Goal: Task Accomplishment & Management: Manage account settings

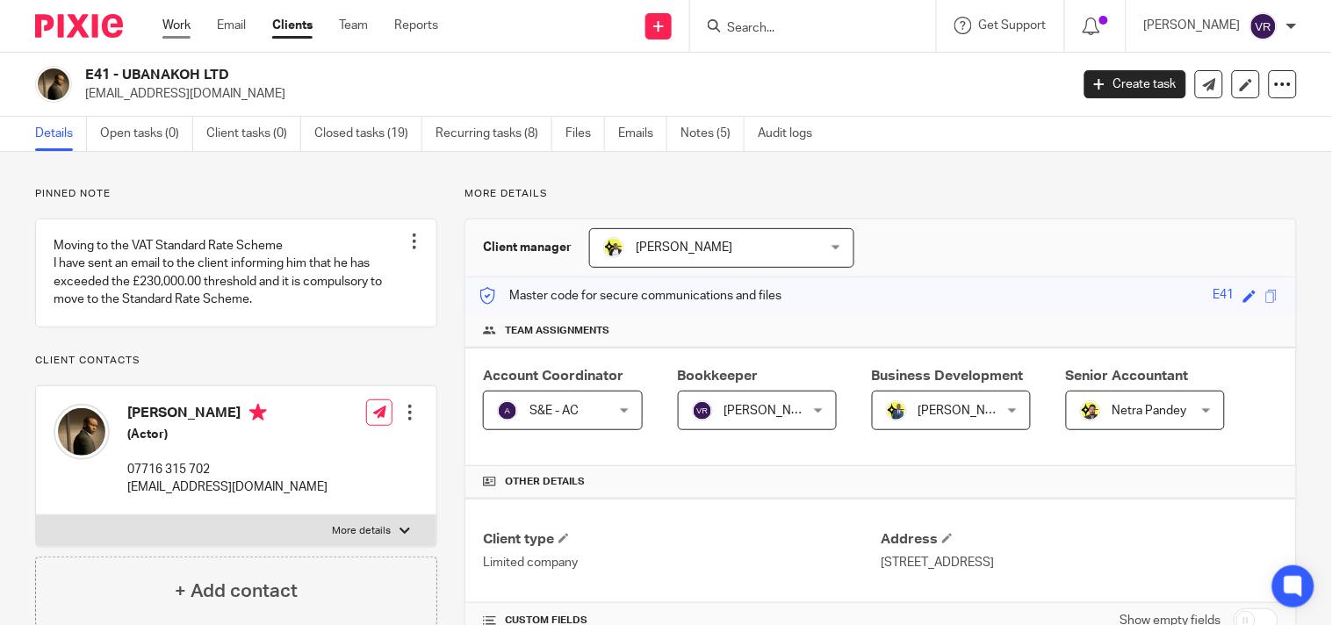
click at [167, 23] on link "Work" at bounding box center [176, 26] width 28 height 18
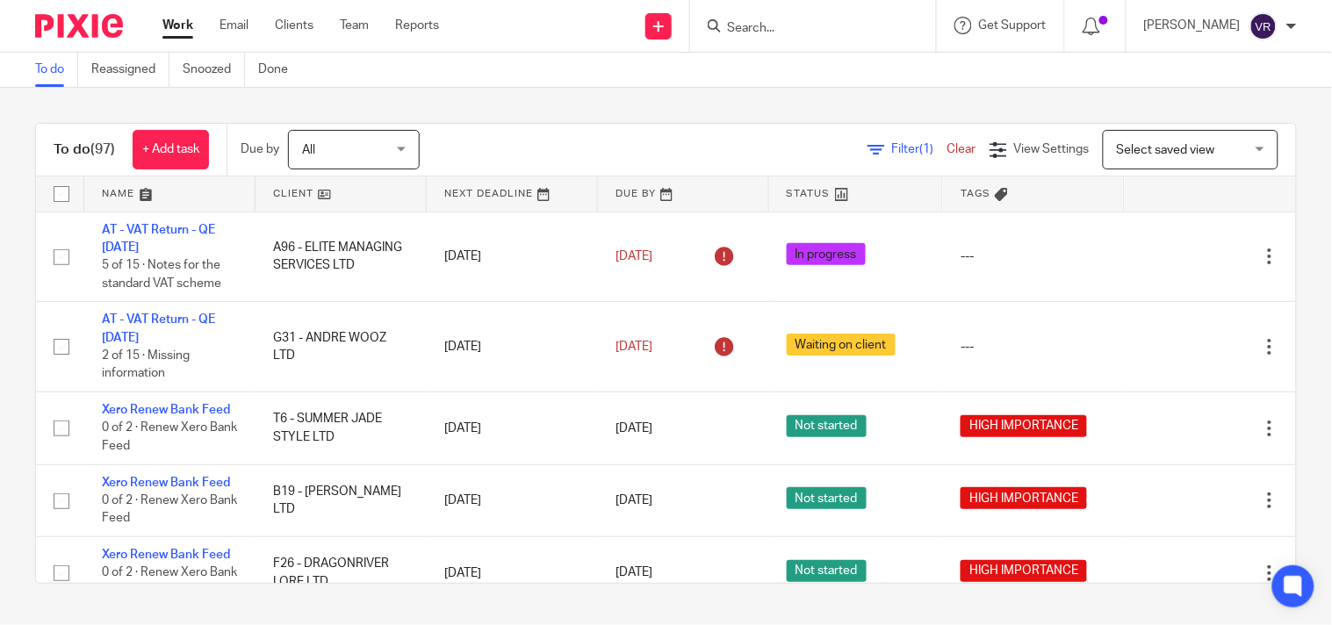
drag, startPoint x: 0, startPoint y: 0, endPoint x: 767, endPoint y: 112, distance: 774.9
click at [767, 112] on div "To do (97) + Add task Due by All All Today Tomorrow This week Next week This mo…" at bounding box center [666, 353] width 1332 height 531
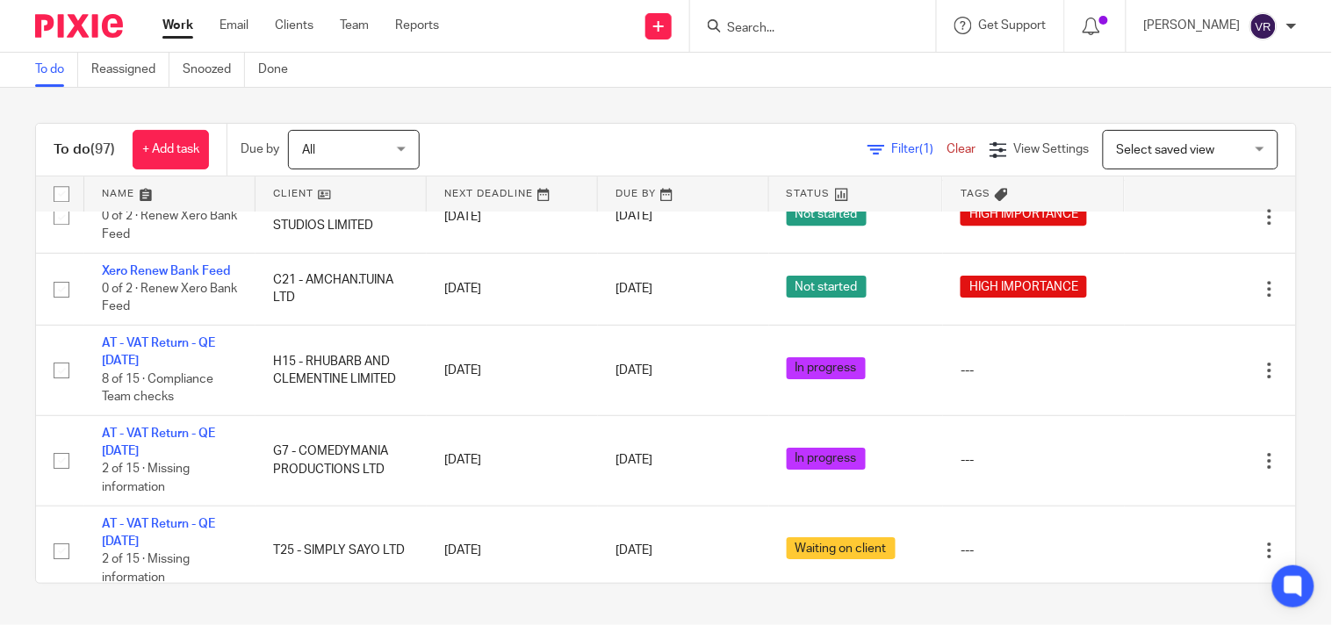
scroll to position [4939, 0]
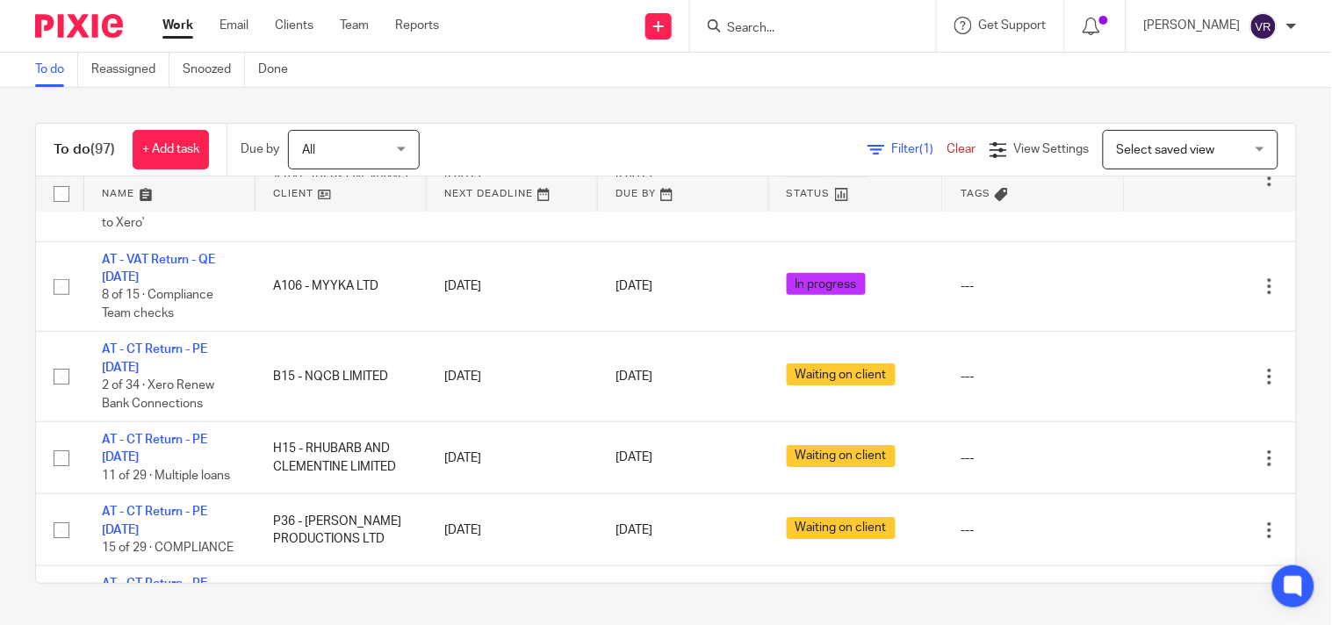
click at [584, 83] on div "To do Reassigned Snoozed Done" at bounding box center [666, 70] width 1332 height 35
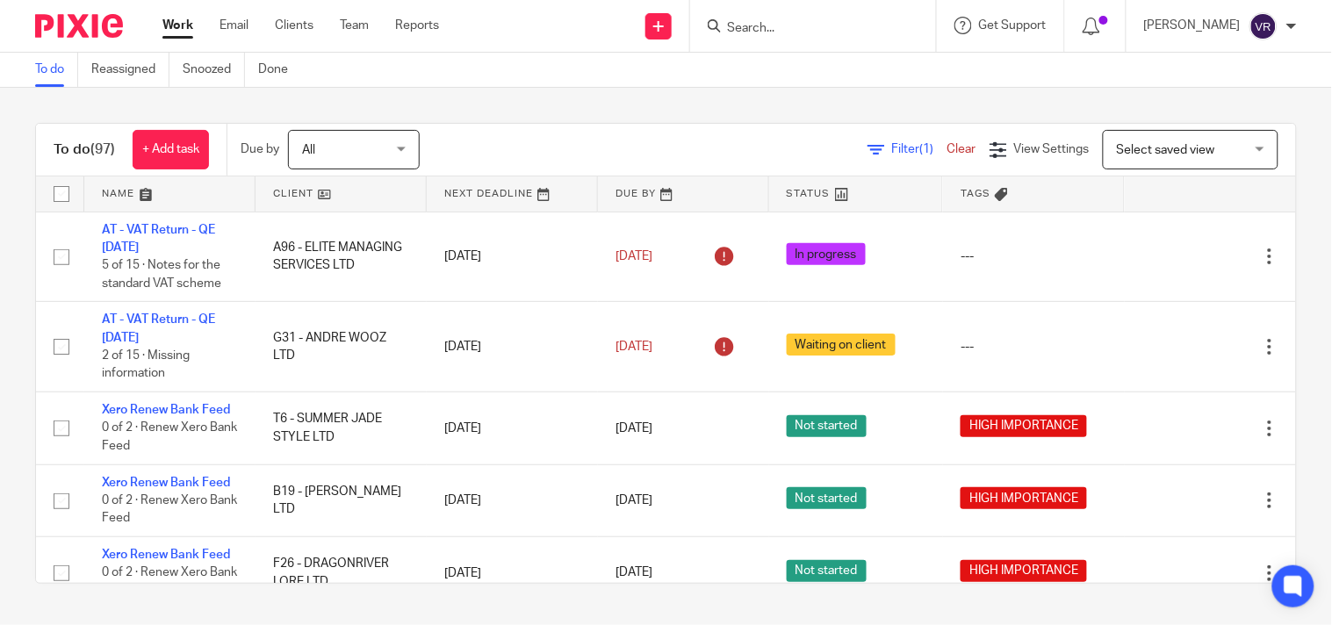
scroll to position [1827, 0]
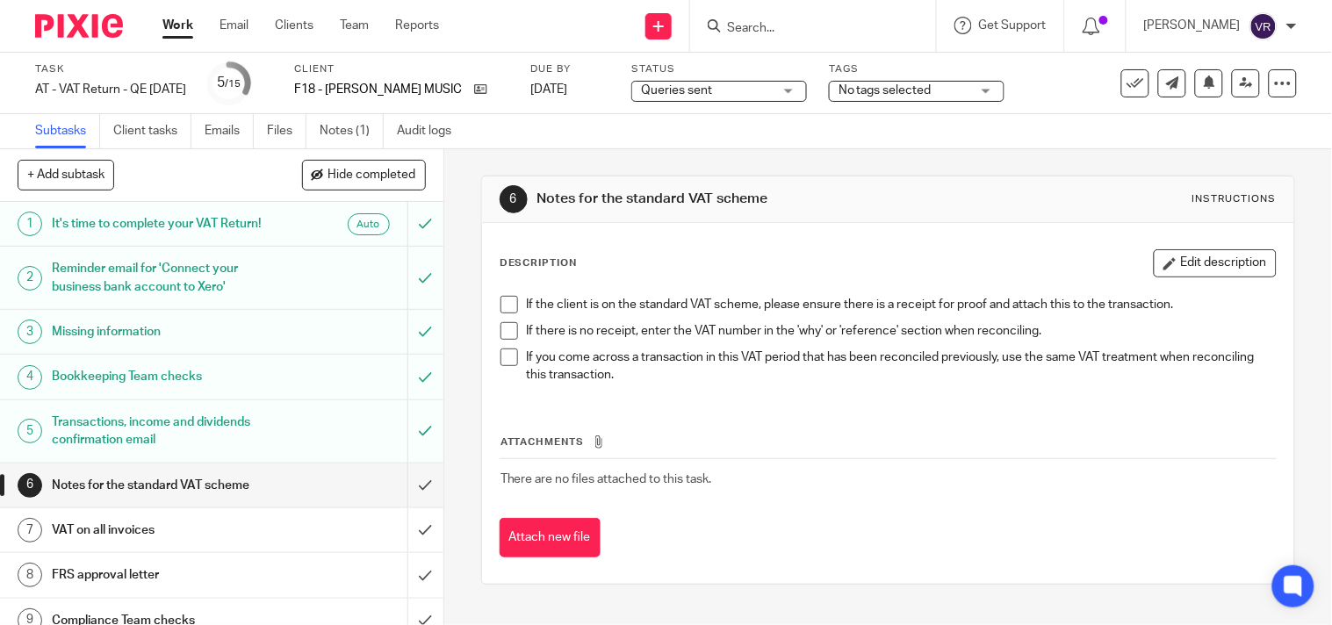
click at [773, 97] on span "Queries sent" at bounding box center [707, 91] width 132 height 18
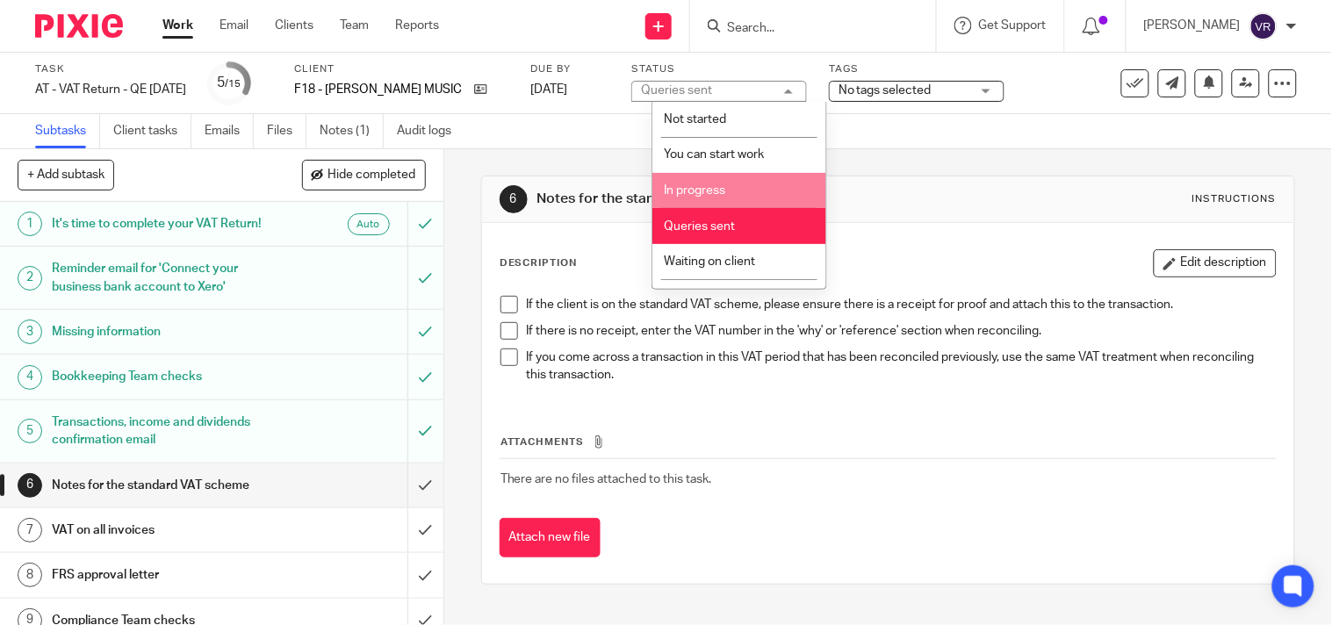
click at [765, 191] on li "In progress" at bounding box center [740, 191] width 174 height 36
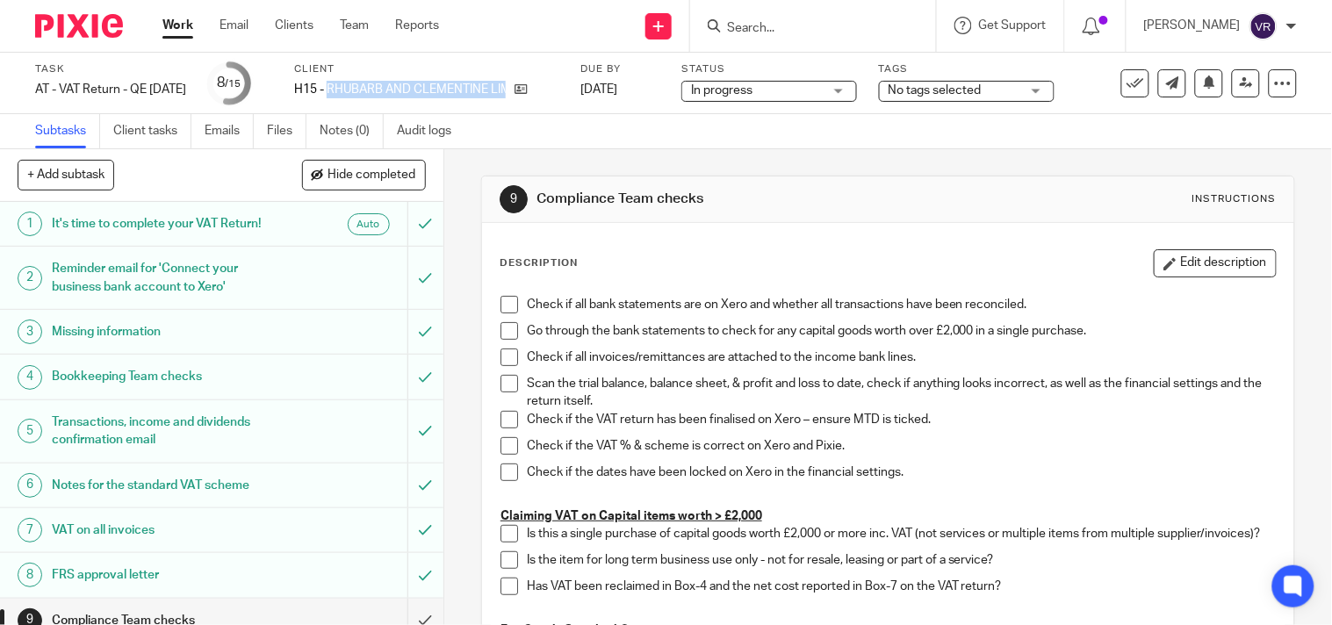
drag, startPoint x: 352, startPoint y: 86, endPoint x: 595, endPoint y: 104, distance: 243.9
click at [587, 92] on div "Task AT - VAT Return - QE 30-09-2025 Save AT - VAT Return - QE 30-09-2025 8 /15…" at bounding box center [561, 83] width 1052 height 42
copy div "RHUBARB AND CLEMENTINE LIMITED"
click at [787, 136] on div "Subtasks Client tasks Emails Files Notes (0) Audit logs" at bounding box center [666, 131] width 1332 height 35
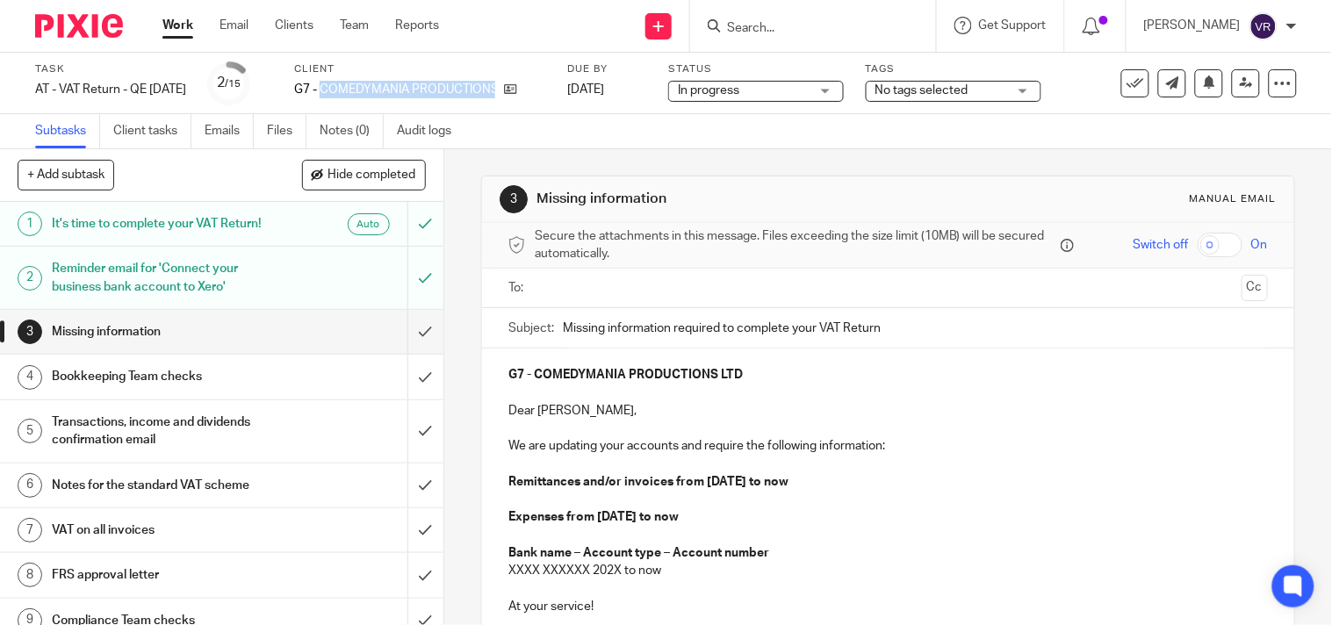
drag, startPoint x: 347, startPoint y: 90, endPoint x: 547, endPoint y: 105, distance: 200.8
click at [547, 105] on div "Task AT - VAT Return - QE 30-09-2025 Save AT - VAT Return - QE 30-09-2025 2 /15…" at bounding box center [666, 83] width 1332 height 61
copy div "COMEDYMANIA PRODUCTIONS LTD"
click at [1050, 133] on div "Subtasks Client tasks Emails Files Notes (0) Audit logs" at bounding box center [666, 131] width 1332 height 35
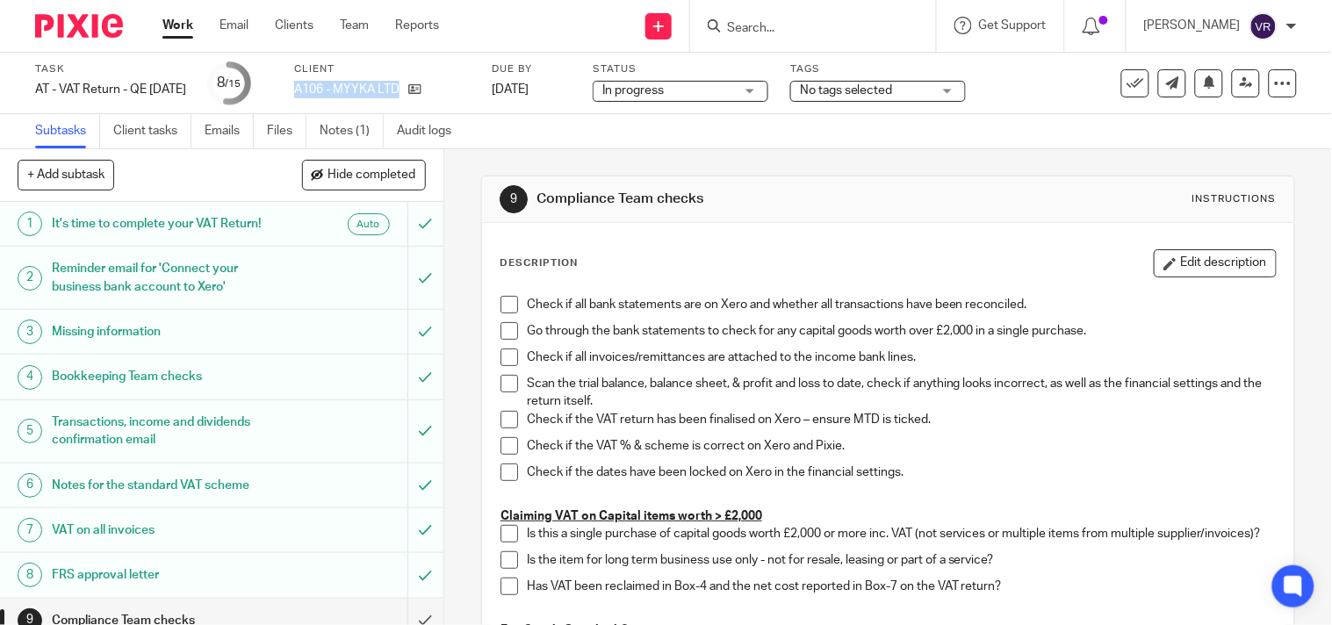
drag, startPoint x: 320, startPoint y: 88, endPoint x: 426, endPoint y: 98, distance: 106.8
click at [426, 98] on div "Client A106 - MYYKA LTD" at bounding box center [382, 83] width 176 height 42
copy div "A106 - MYYKA LTD"
drag, startPoint x: 1024, startPoint y: 133, endPoint x: 988, endPoint y: 126, distance: 36.9
click at [1024, 133] on div "Subtasks Client tasks Emails Files Notes (1) Audit logs" at bounding box center [666, 131] width 1332 height 35
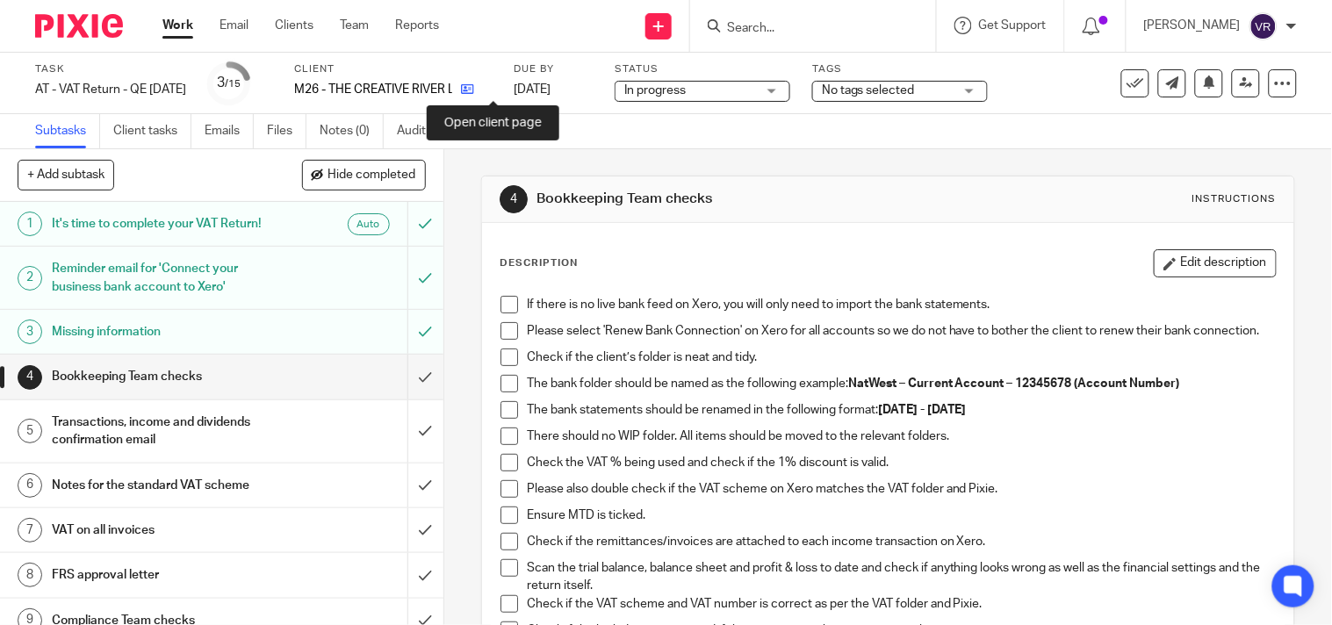
click at [474, 89] on icon at bounding box center [467, 89] width 13 height 13
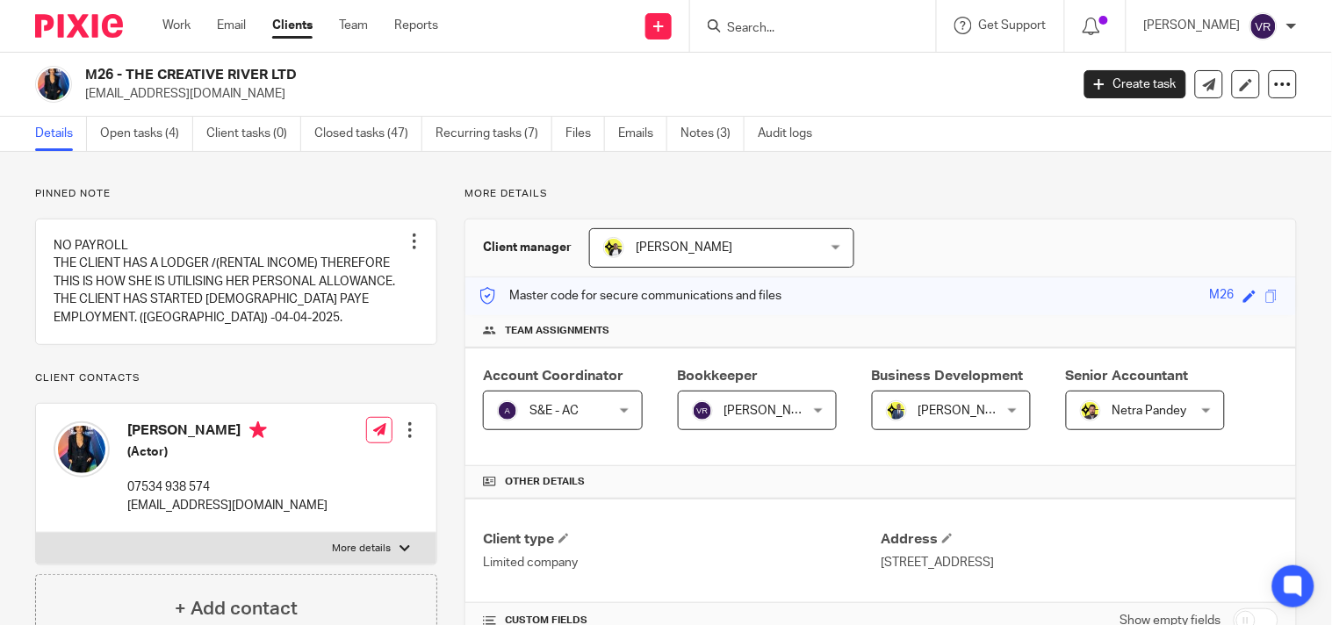
click at [783, 29] on input "Search" at bounding box center [804, 29] width 158 height 16
paste input "[PERSON_NAME] PRODUCTIONS LTD"
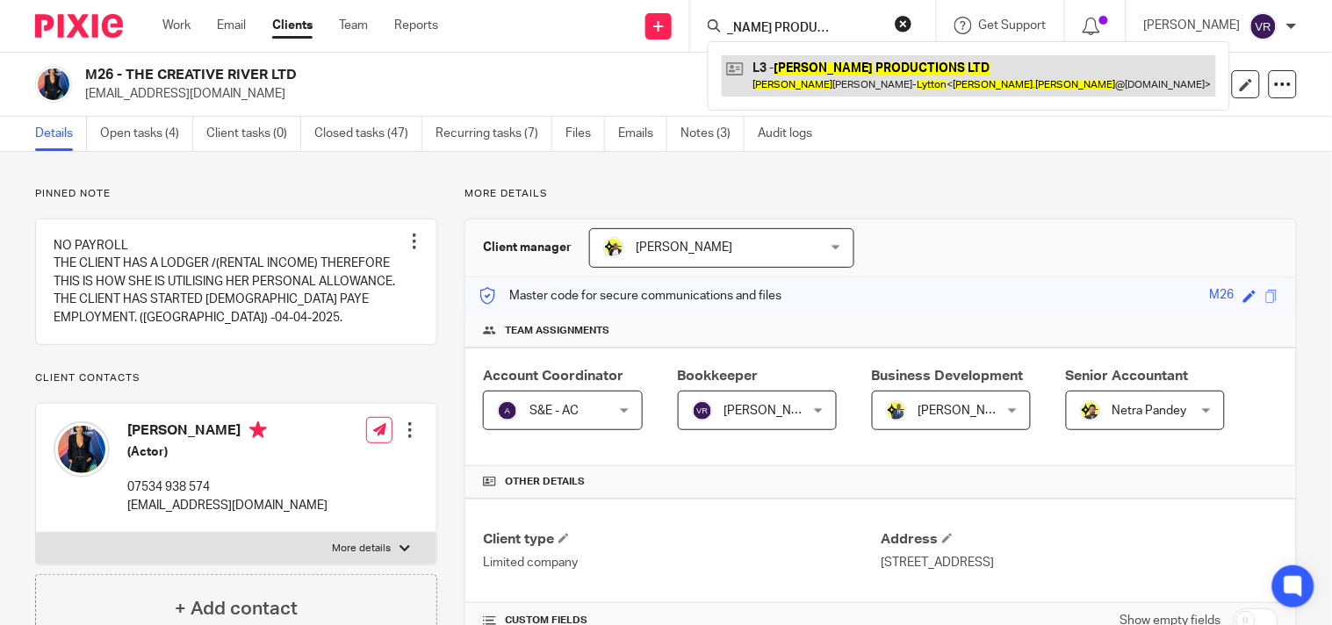
type input "[PERSON_NAME] PRODUCTIONS LTD"
click at [797, 75] on link at bounding box center [969, 75] width 494 height 40
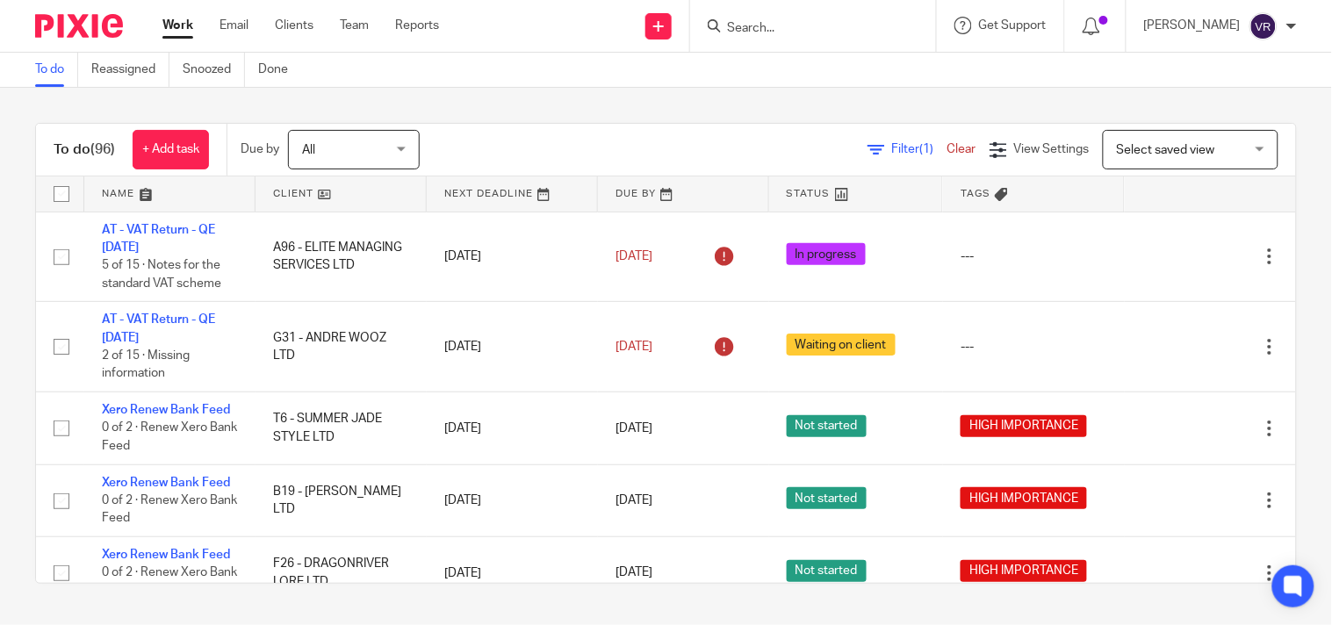
click at [797, 85] on div "To do Reassigned Snoozed Done" at bounding box center [666, 70] width 1332 height 35
click at [810, 21] on input "Search" at bounding box center [804, 29] width 158 height 16
paste input "LOUISA LYTTON PRODUCTIONS LTD"
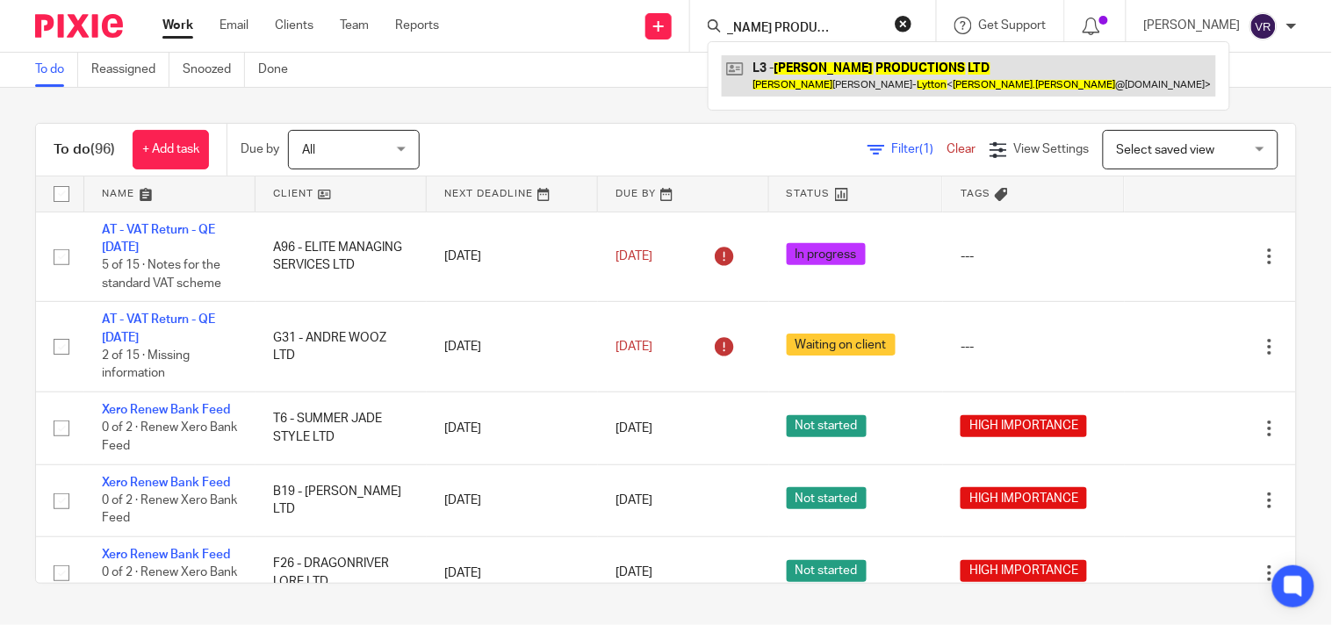
type input "LOUISA LYTTON PRODUCTIONS LTD"
click at [823, 56] on link at bounding box center [969, 75] width 494 height 40
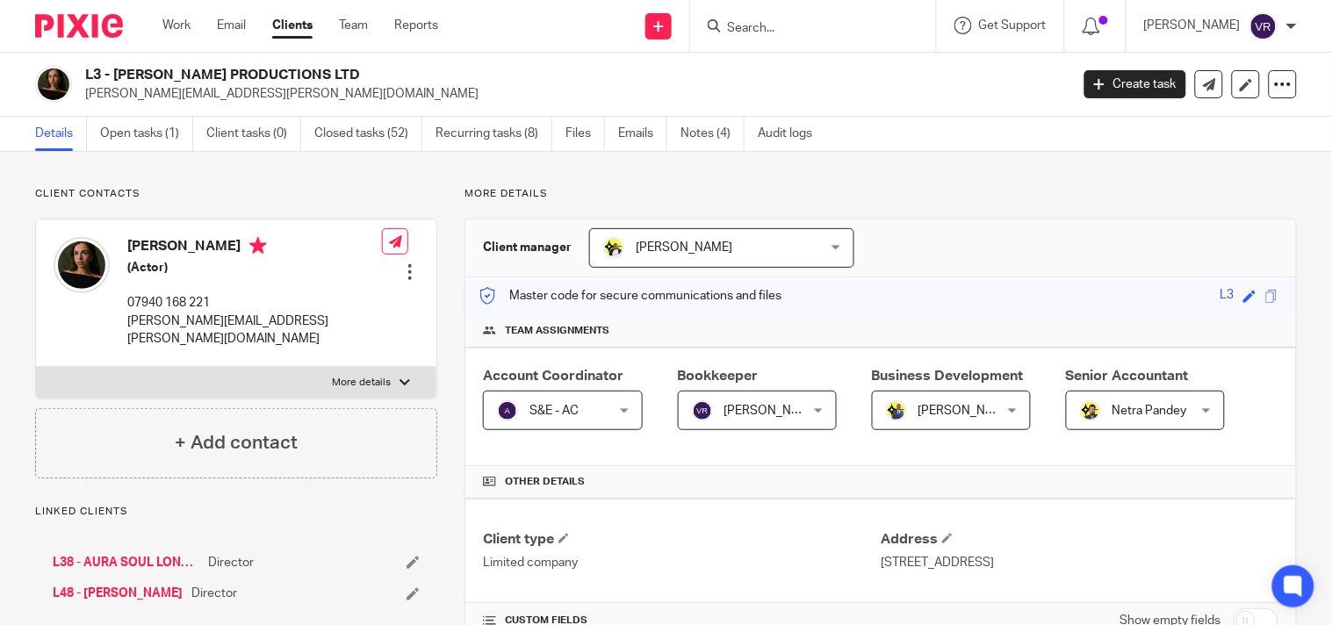
click at [814, 21] on input "Search" at bounding box center [804, 29] width 158 height 16
click at [813, 25] on input "Search" at bounding box center [804, 29] width 158 height 16
paste input "SPEECH DEBELLE LTD"
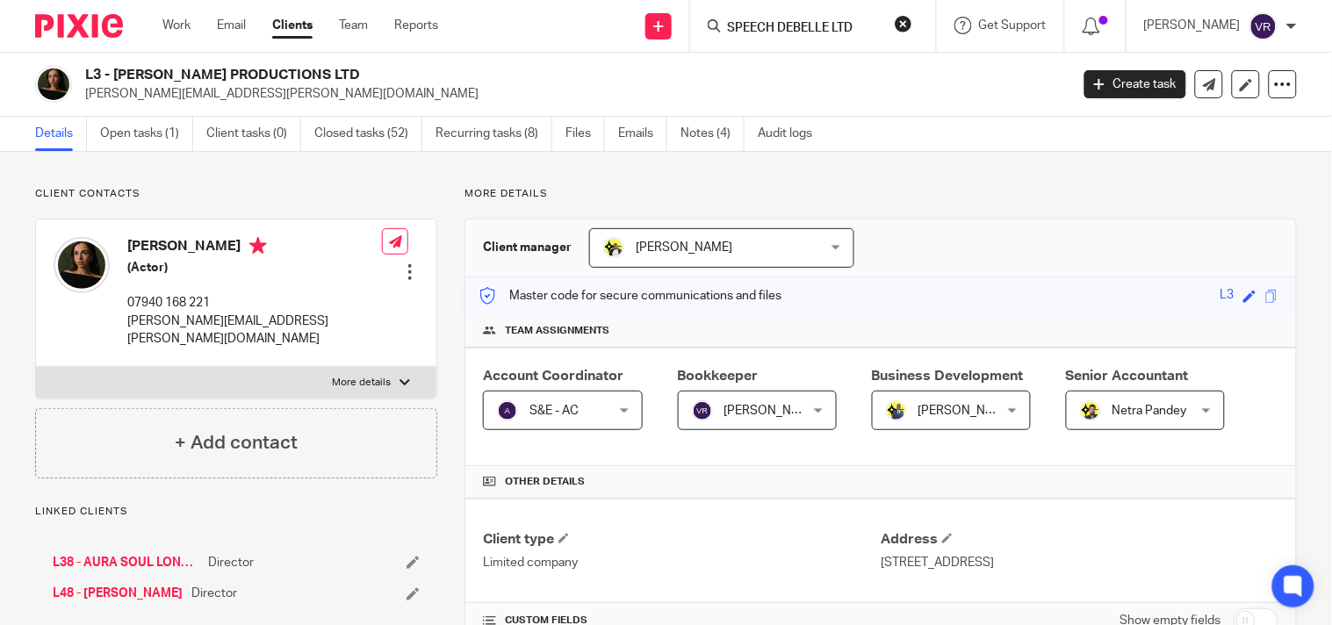
paste input "SPEECH DEBELLE LTD"
click at [813, 25] on input "SPEECH DEBELLE LTDSPEECH DEBELLE LTD" at bounding box center [804, 29] width 158 height 16
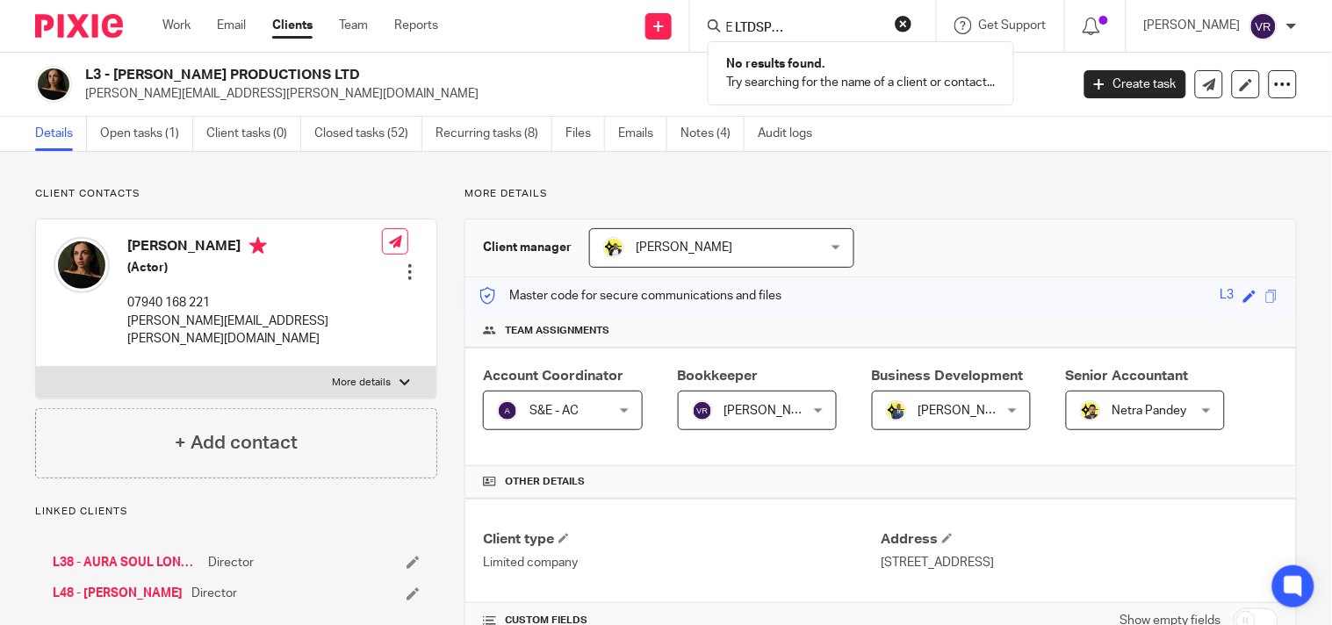
paste input "Search"
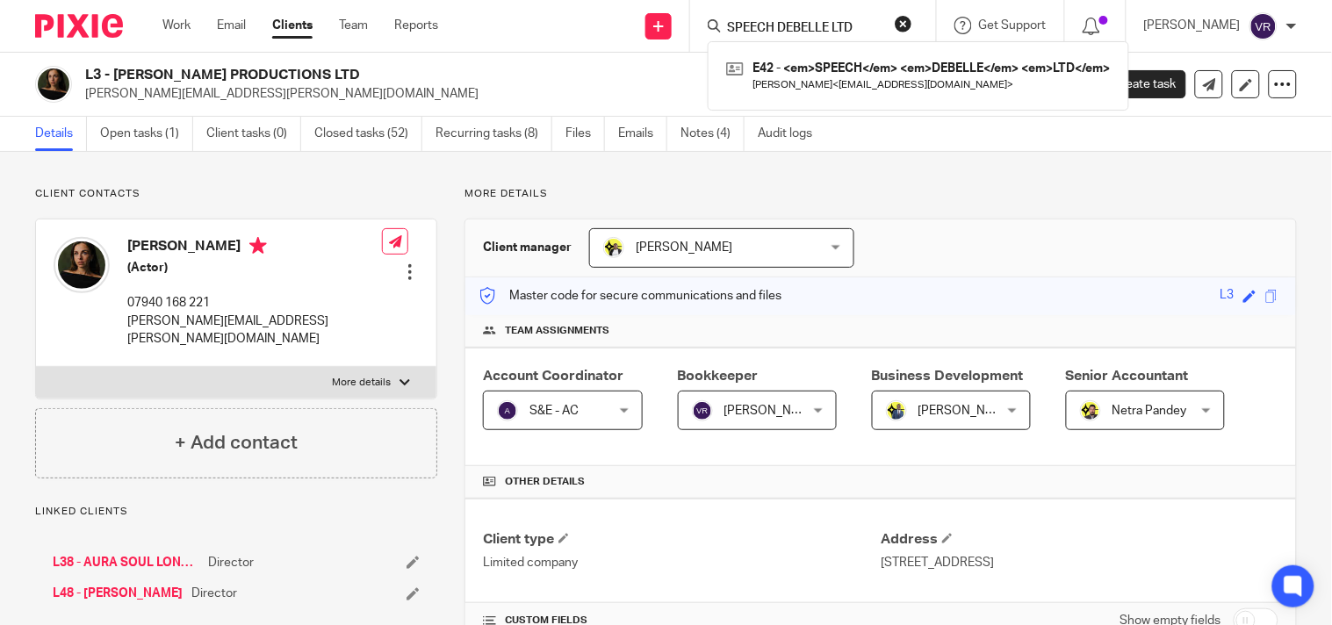
scroll to position [0, 0]
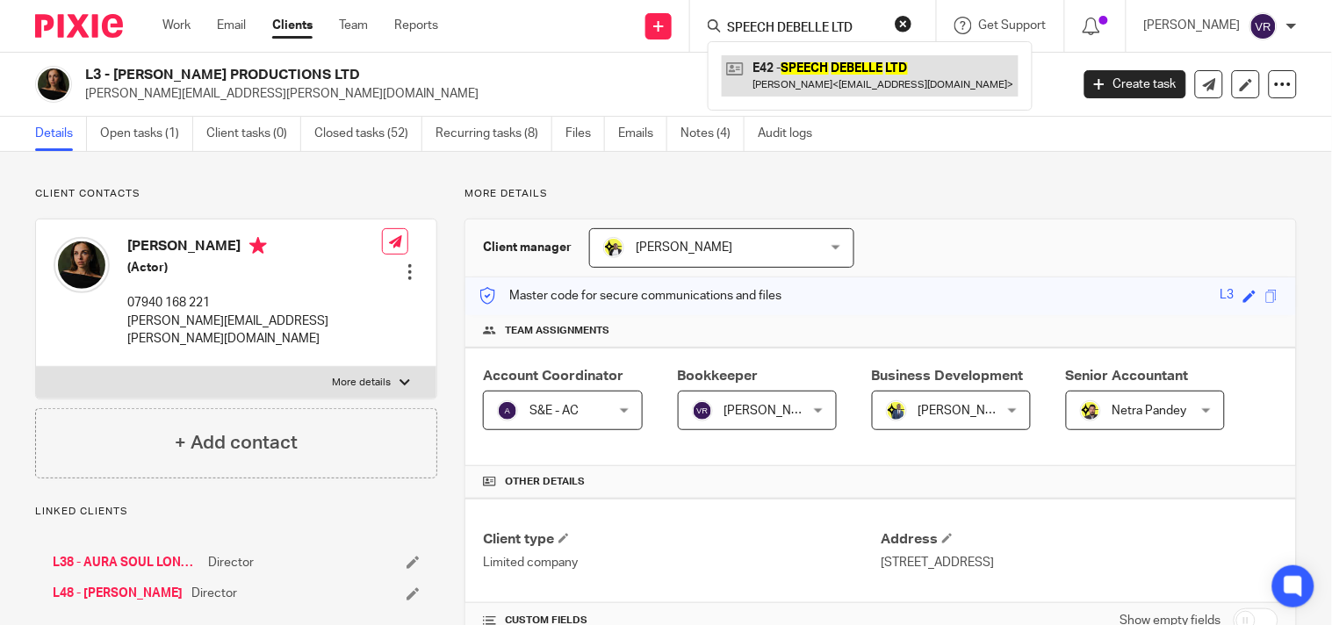
type input "SPEECH DEBELLE LTD"
click at [867, 93] on link at bounding box center [870, 75] width 297 height 40
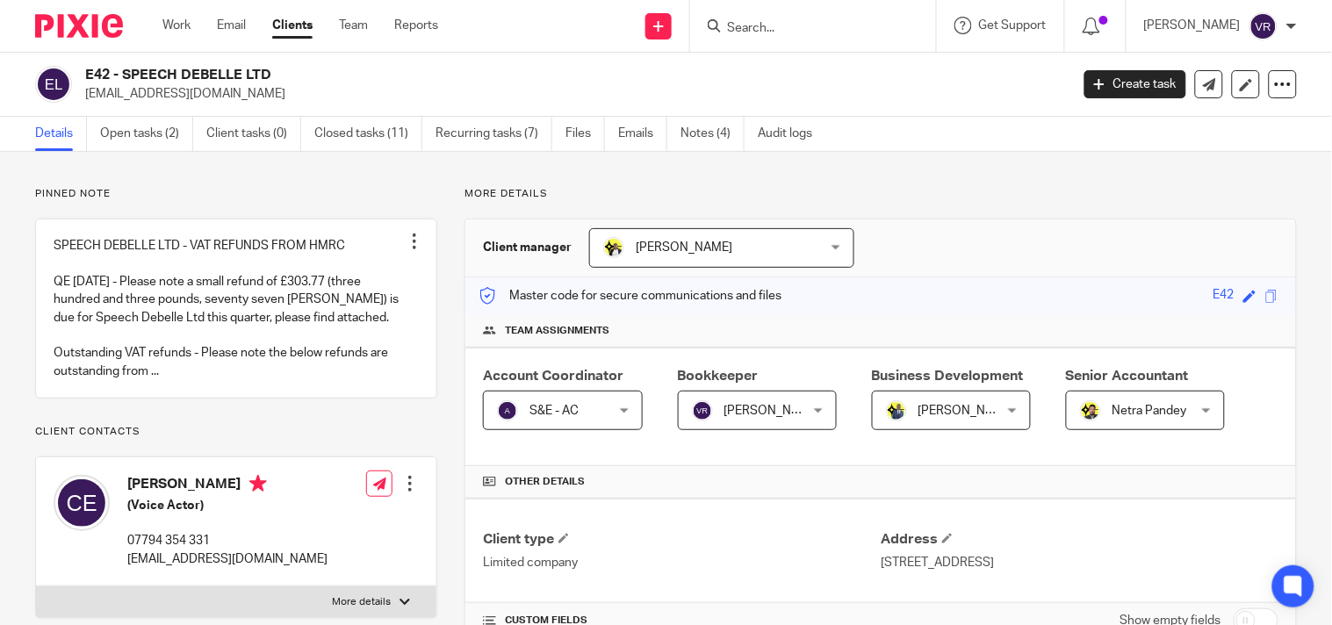
click at [796, 27] on input "Search" at bounding box center [804, 29] width 158 height 16
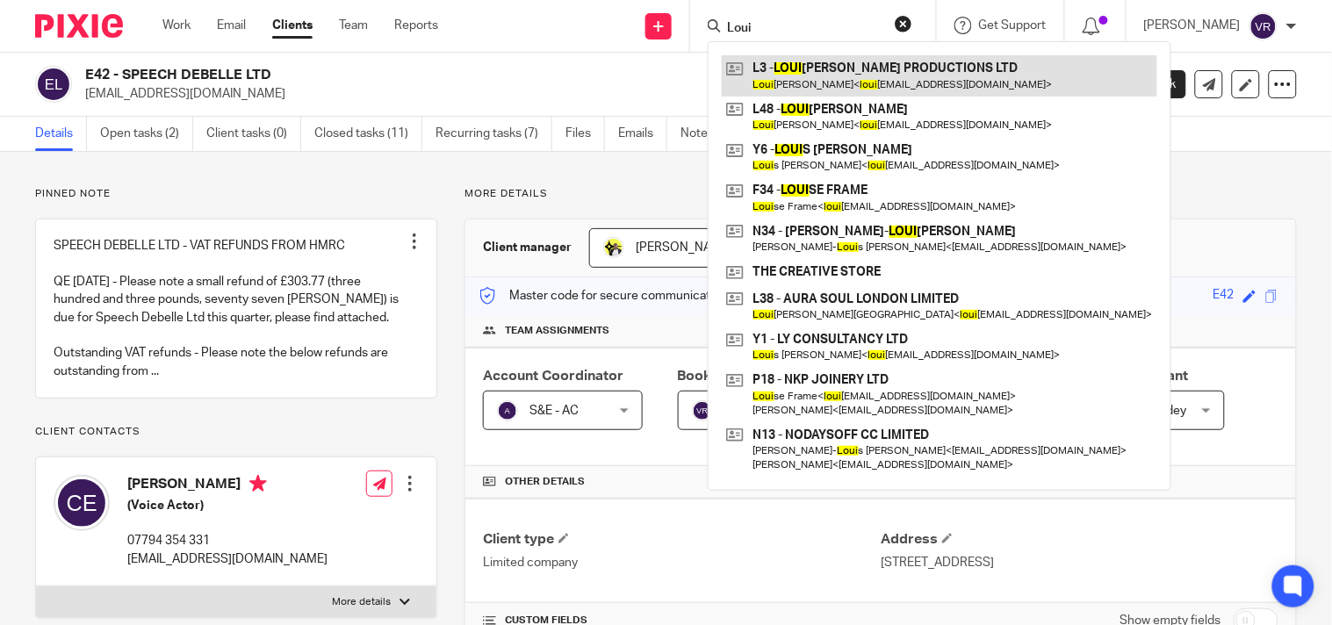
type input "Loui"
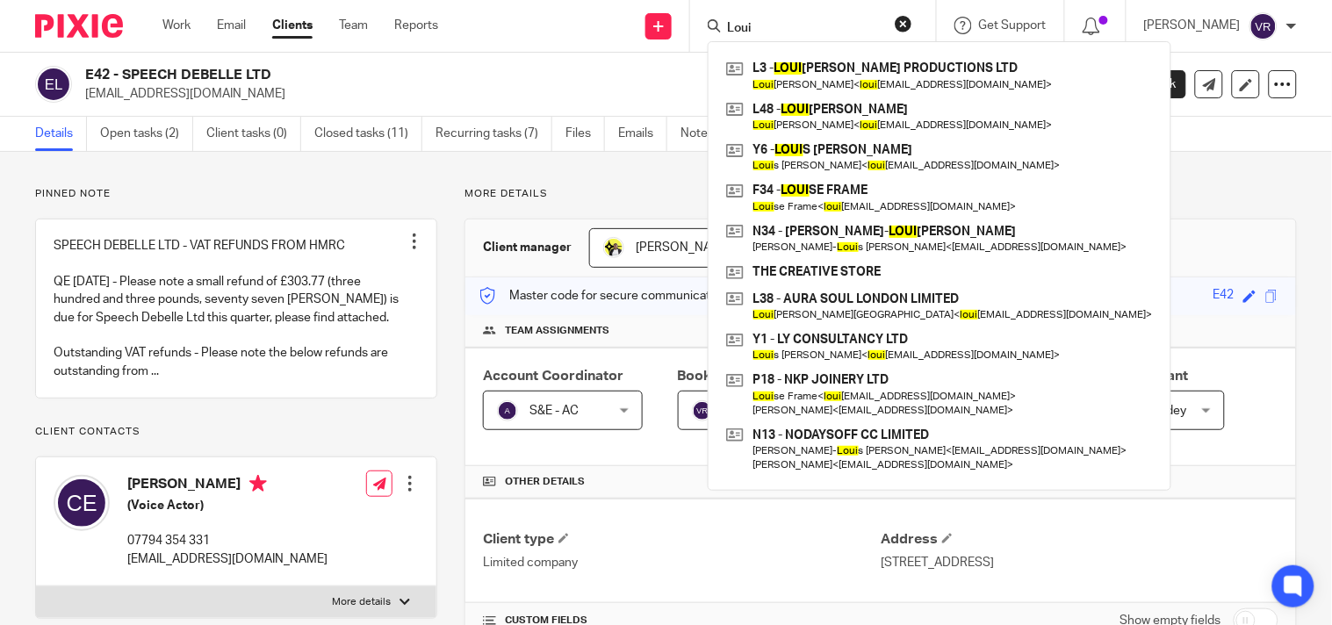
click at [594, 67] on h2 "E42 - SPEECH DEBELLE LTD" at bounding box center [474, 75] width 778 height 18
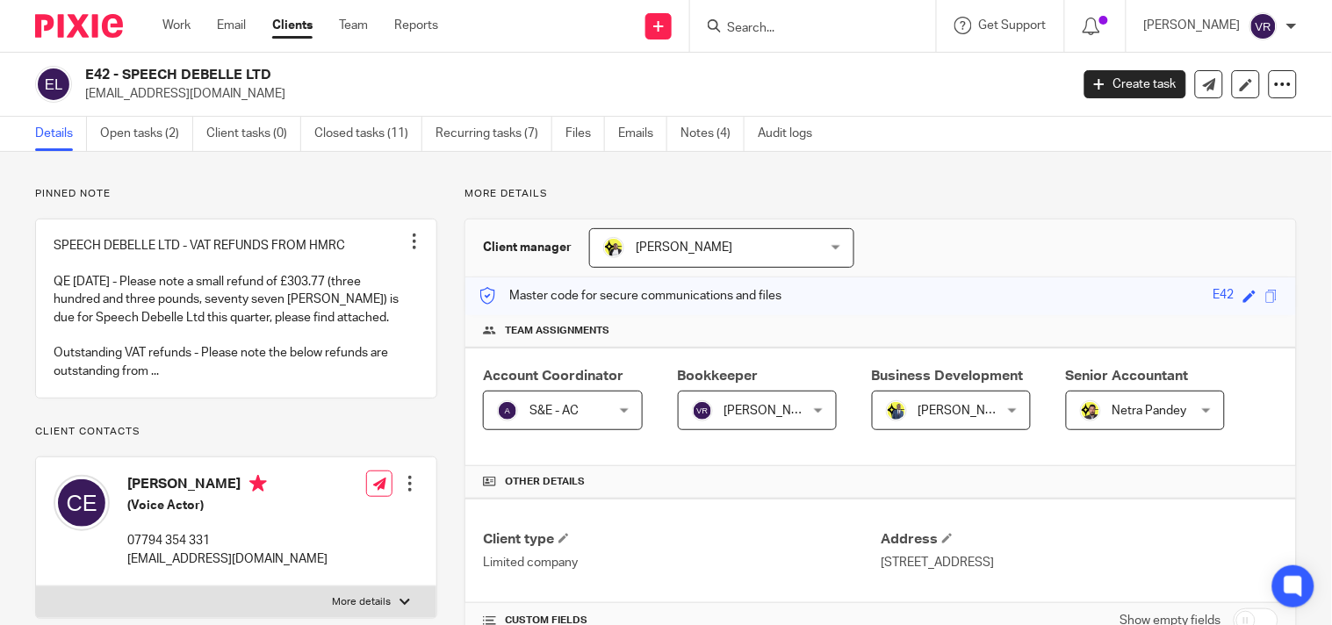
click at [857, 26] on input "Search" at bounding box center [804, 29] width 158 height 16
paste input "Do the fandango ltd"
drag, startPoint x: 840, startPoint y: 31, endPoint x: 995, endPoint y: 41, distance: 154.9
click at [913, 37] on div "Do the fandango ltd No results found. Try searching for the name of a client or…" at bounding box center [810, 26] width 205 height 22
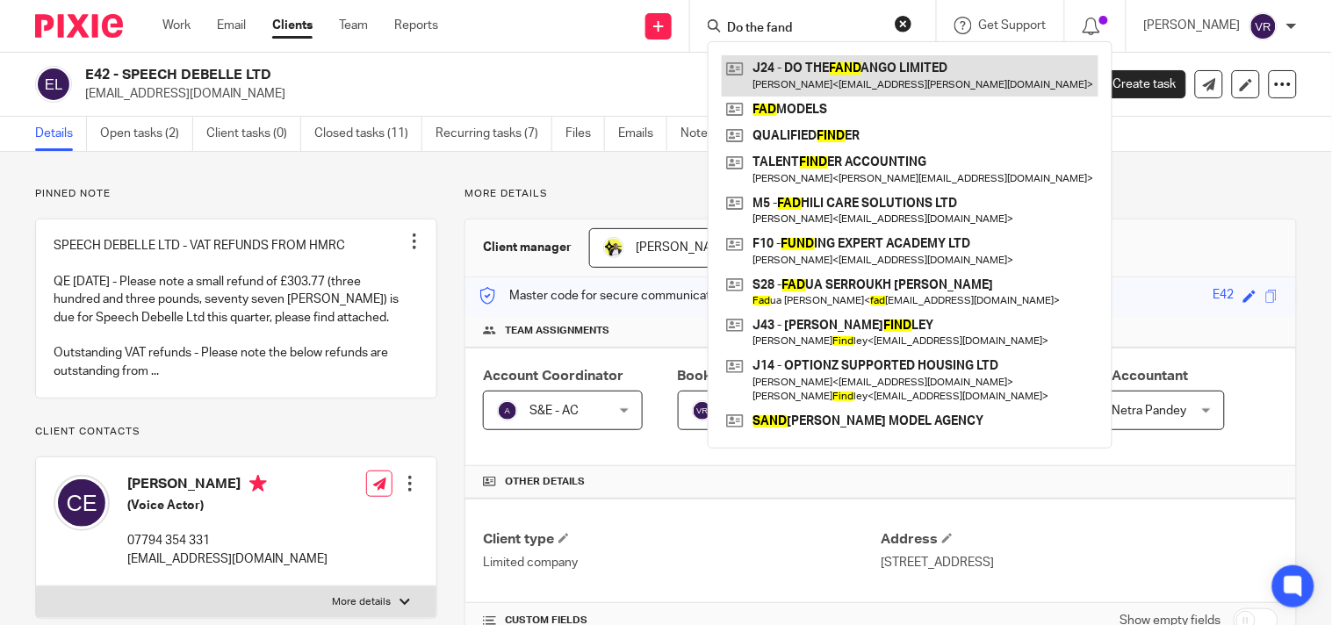
type input "Do the fand"
click at [872, 76] on link at bounding box center [910, 75] width 377 height 40
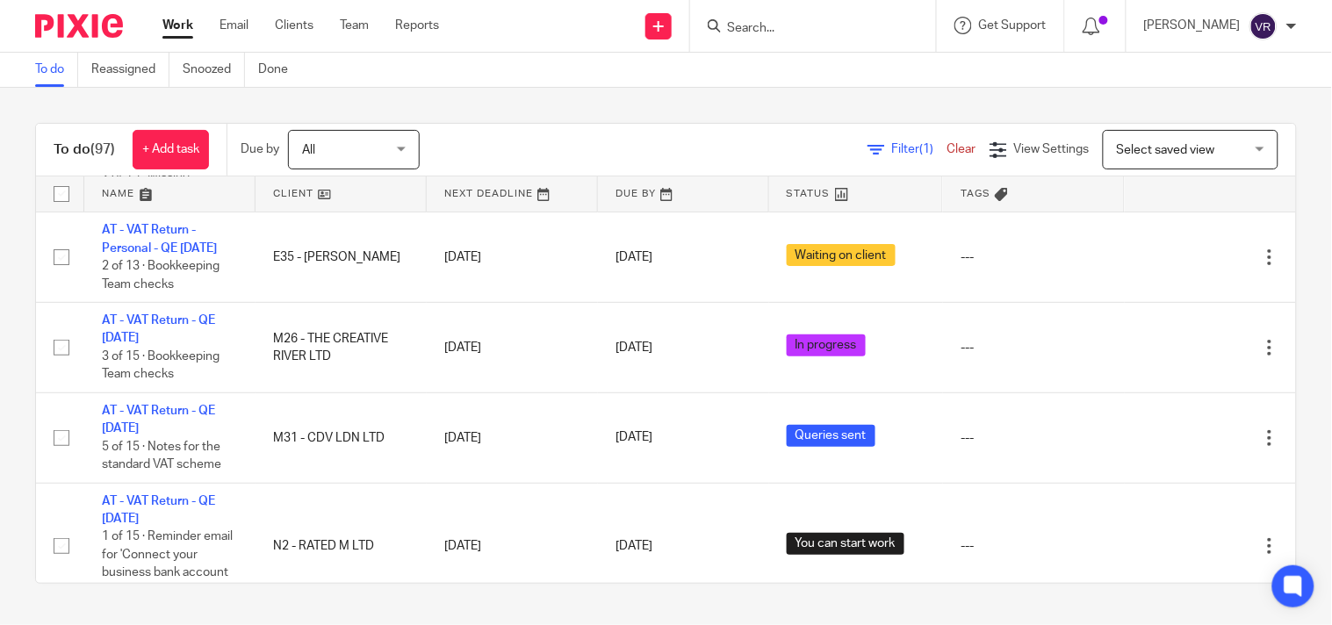
scroll to position [4692, 0]
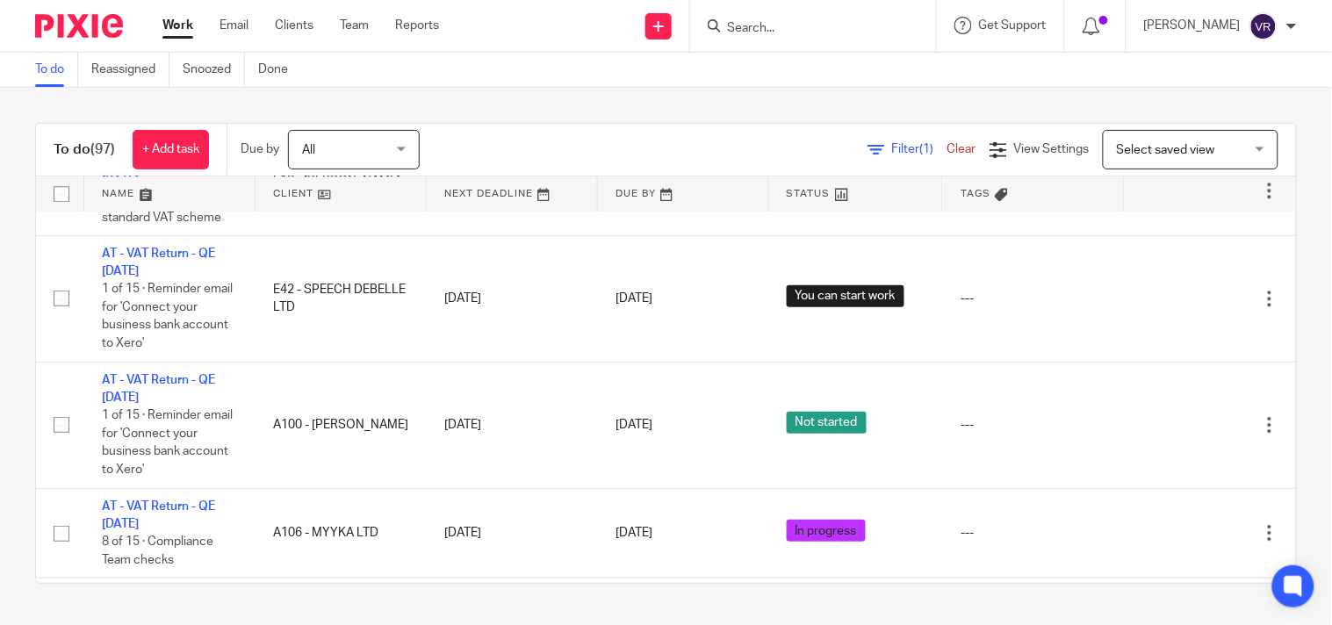
click at [1135, 85] on div "To do Reassigned Snoozed Done" at bounding box center [666, 70] width 1332 height 35
click at [823, 80] on div "To do Reassigned Snoozed Done" at bounding box center [666, 70] width 1332 height 35
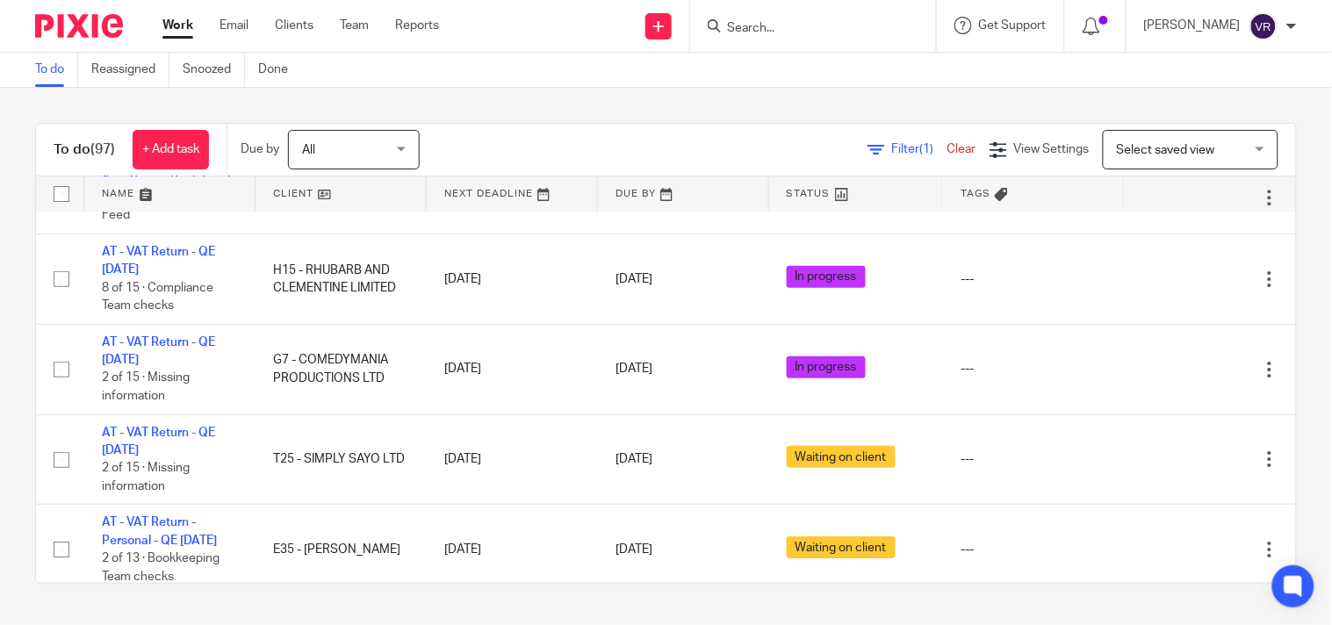
click at [180, 26] on link "Work" at bounding box center [177, 26] width 31 height 18
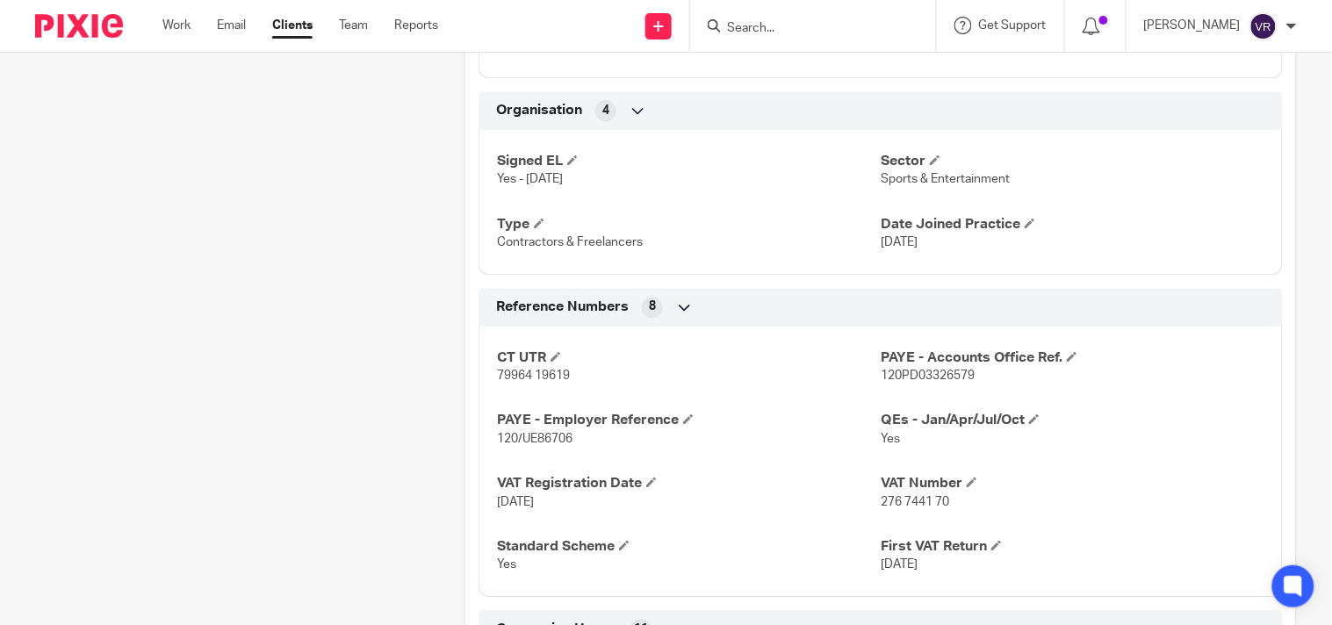
scroll to position [1171, 0]
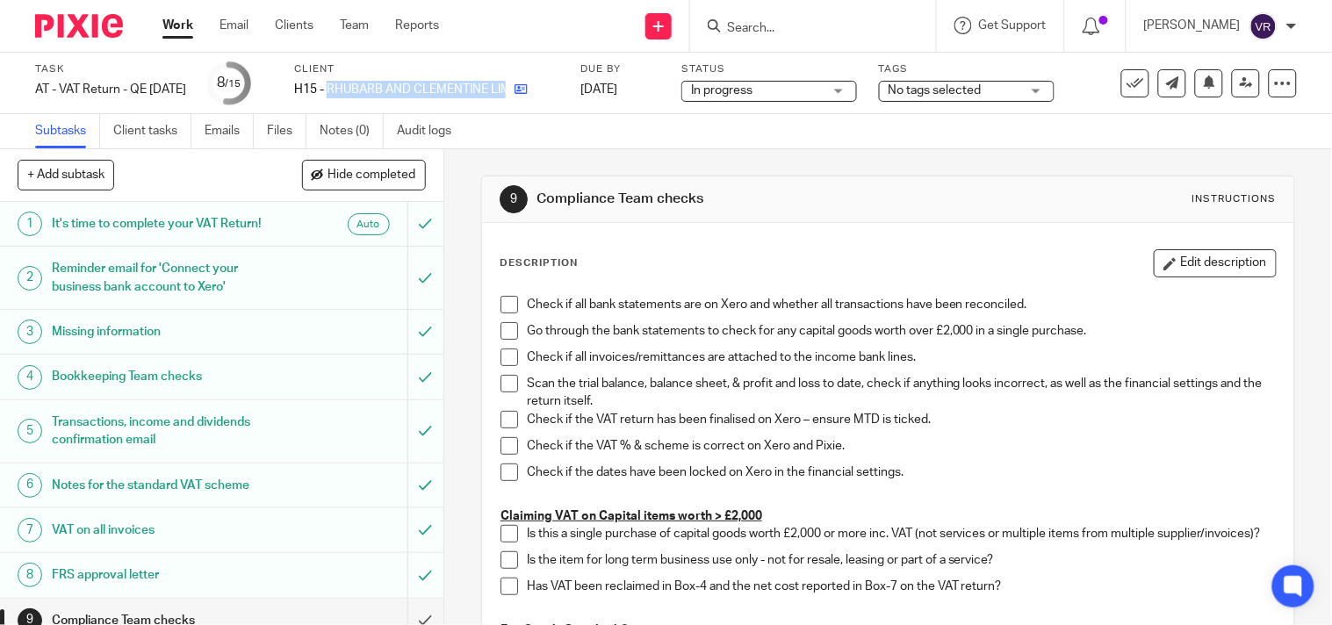
drag, startPoint x: 354, startPoint y: 83, endPoint x: 538, endPoint y: 95, distance: 184.8
click at [538, 95] on div "H15 - RHUBARB AND CLEMENTINE LIMITED" at bounding box center [426, 90] width 264 height 18
copy div "RHUBARB AND CLEMENTINE LIMITED"
click at [617, 136] on div "Subtasks Client tasks Emails Files Notes (0) Audit logs" at bounding box center [666, 131] width 1332 height 35
click at [823, 91] on span "In progress" at bounding box center [757, 91] width 132 height 18
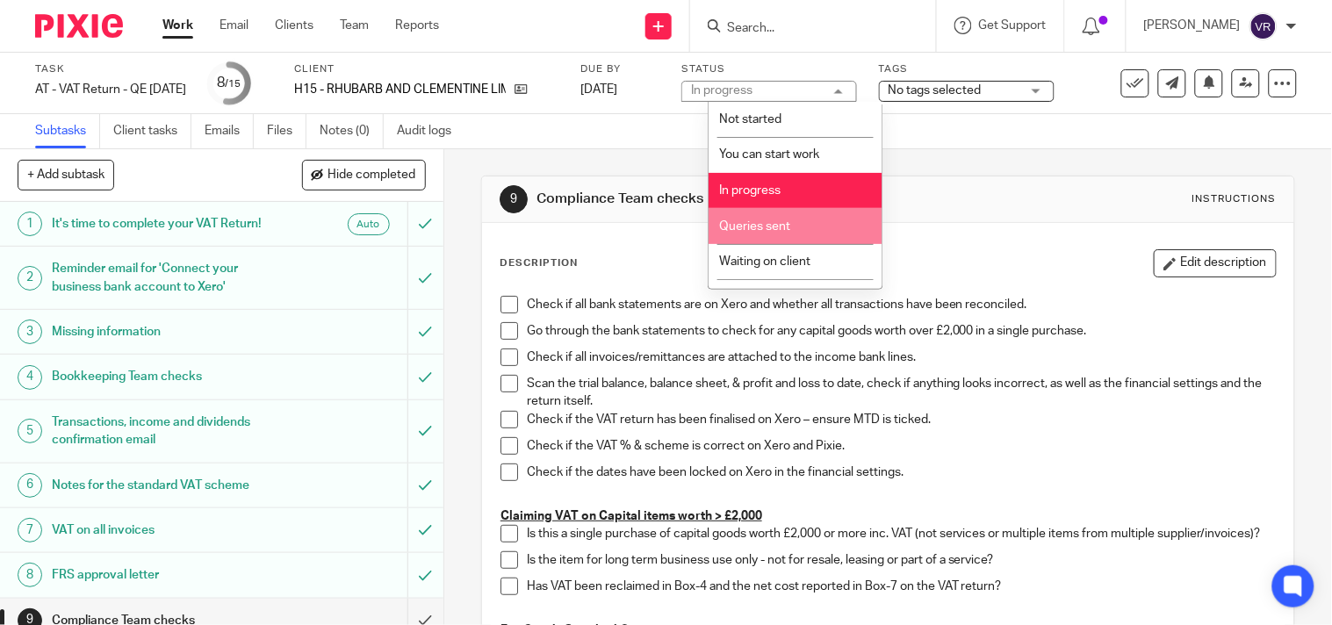
click at [803, 223] on li "Queries sent" at bounding box center [796, 226] width 174 height 36
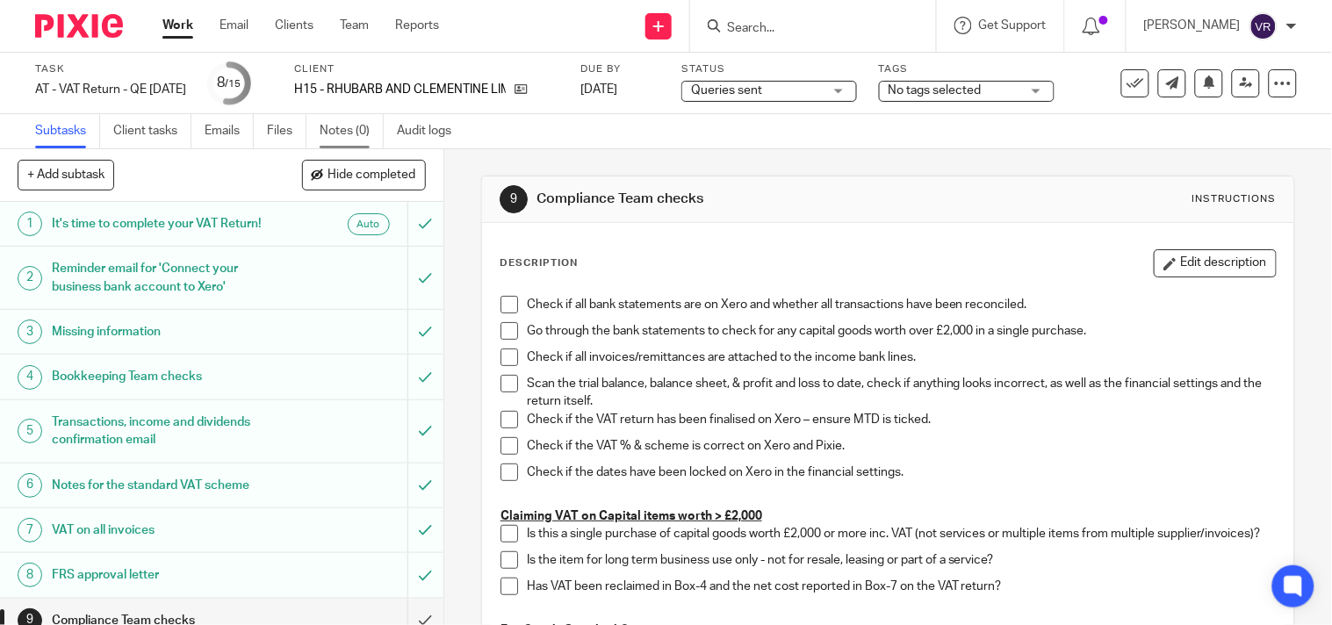
click at [372, 126] on link "Notes (0)" at bounding box center [352, 131] width 64 height 34
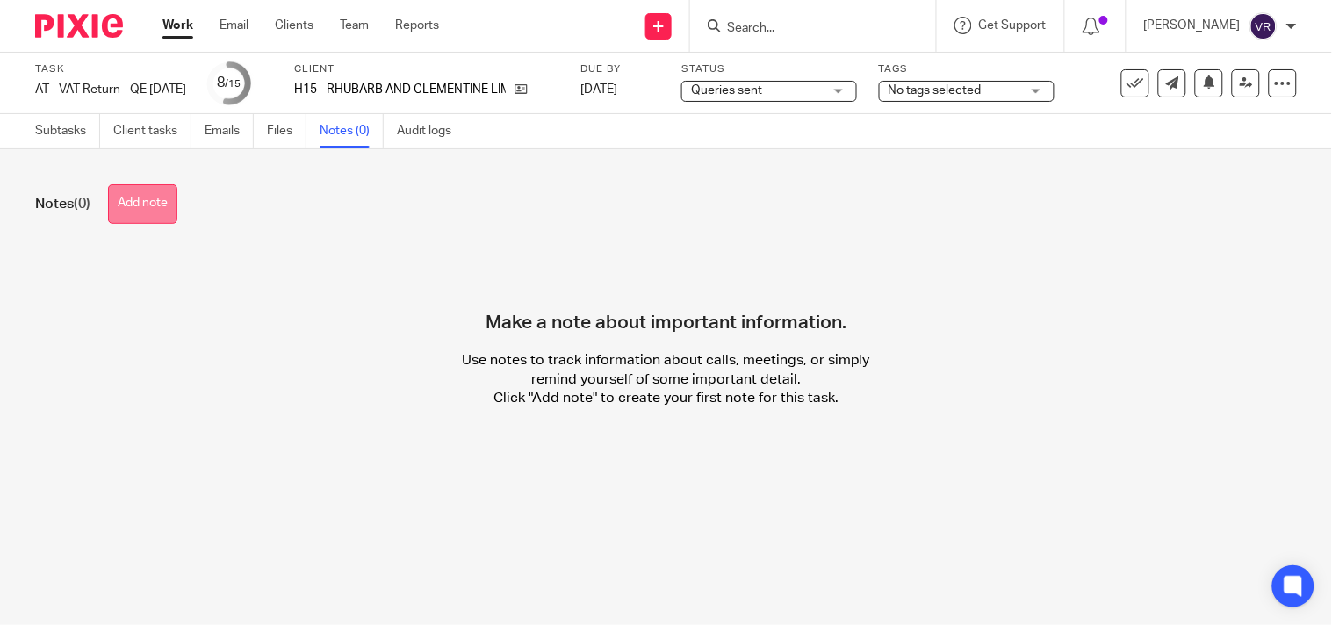
click at [163, 207] on button "Add note" at bounding box center [142, 204] width 69 height 40
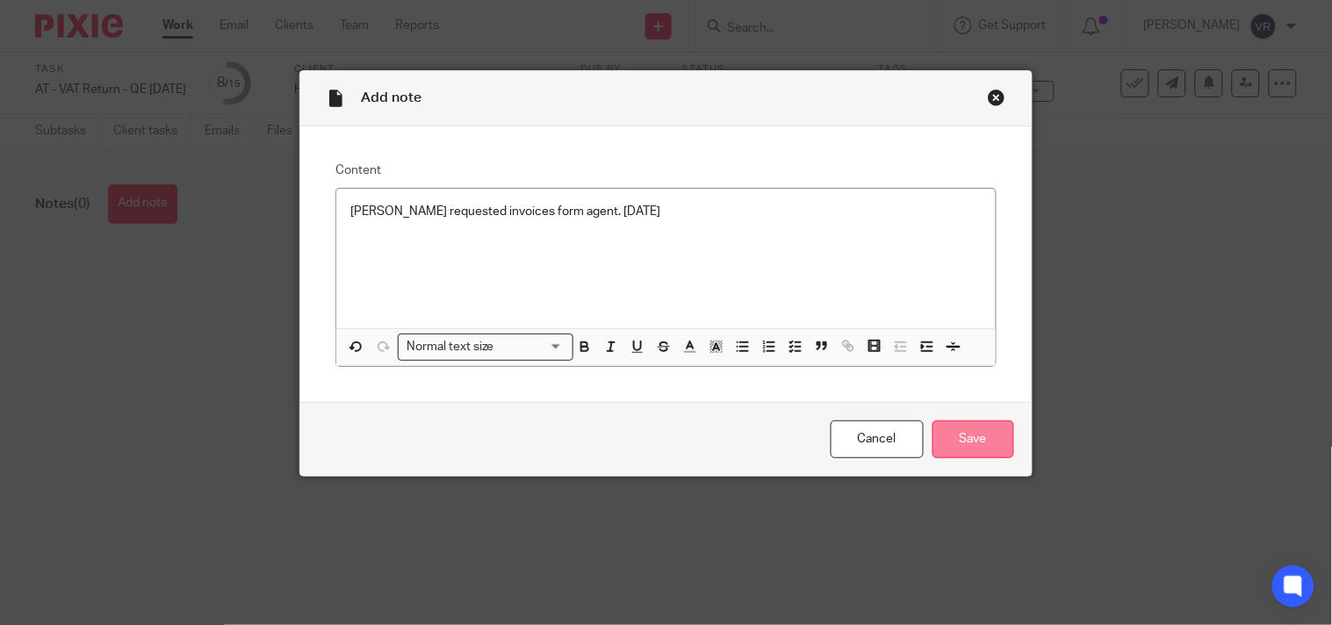
click at [1005, 436] on input "Save" at bounding box center [974, 440] width 82 height 38
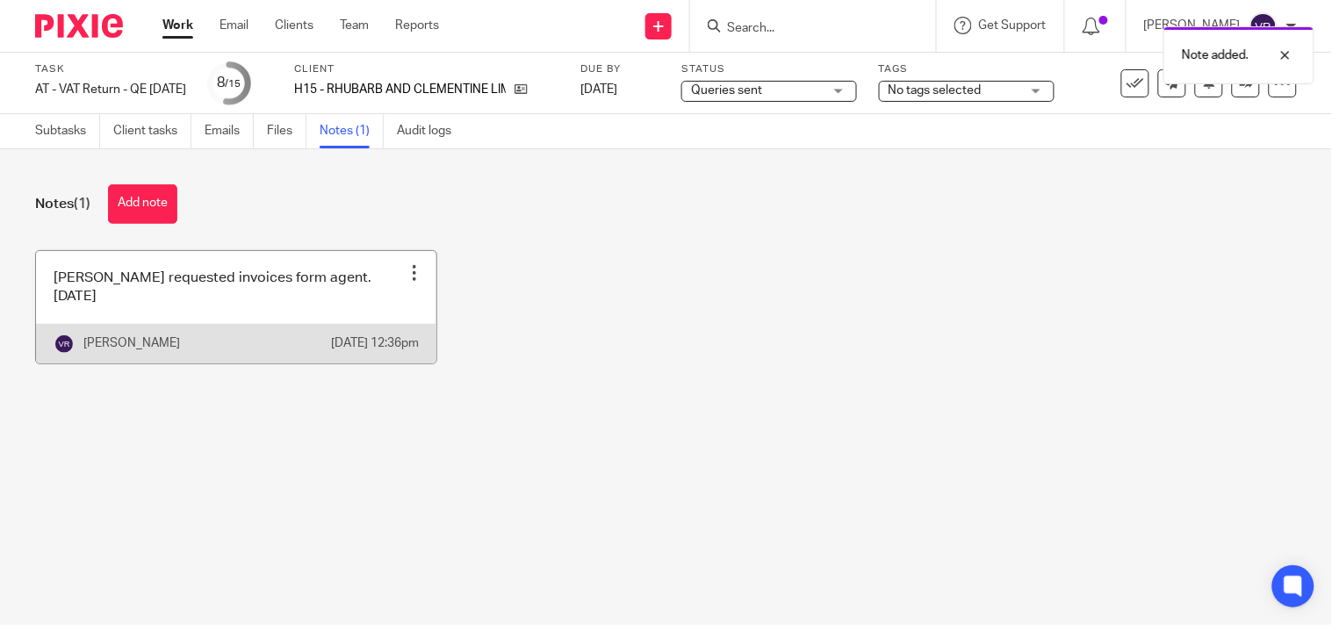
drag, startPoint x: 0, startPoint y: 0, endPoint x: 205, endPoint y: 297, distance: 360.5
click at [205, 297] on link at bounding box center [236, 307] width 400 height 112
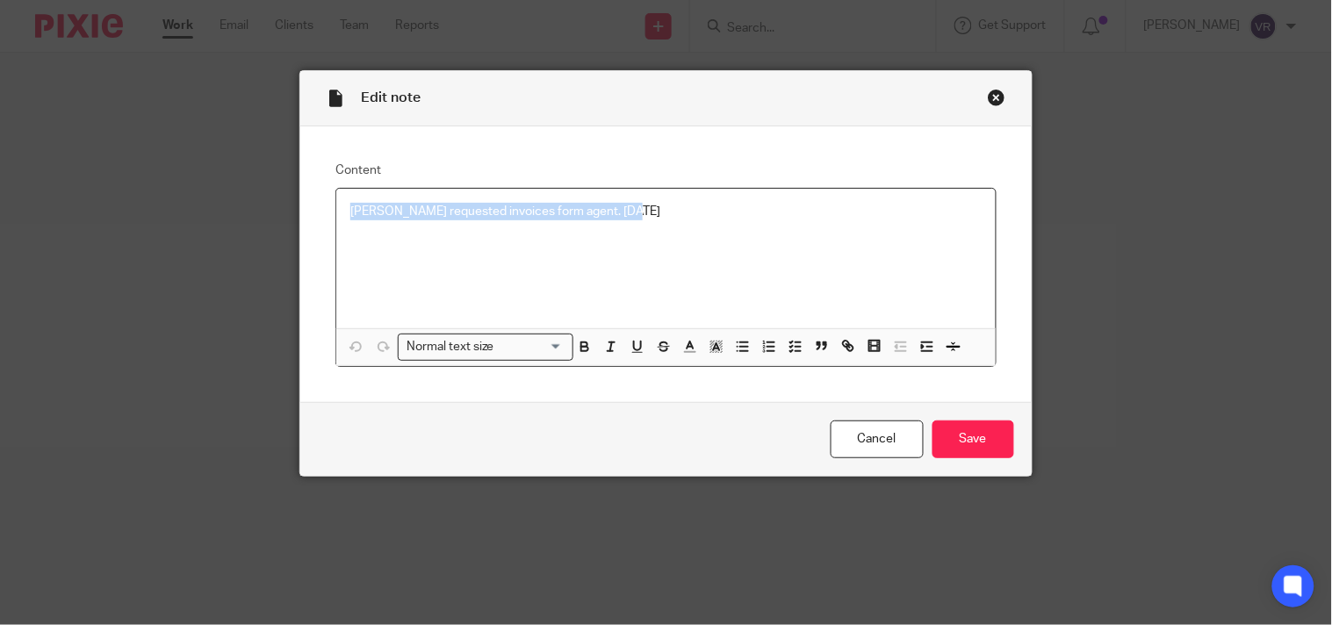
drag, startPoint x: 630, startPoint y: 217, endPoint x: 317, endPoint y: 202, distance: 313.0
click at [317, 202] on div "Content [PERSON_NAME] requested invoices form agent. [DATE] Normal text size Lo…" at bounding box center [665, 264] width 731 height 277
copy p "[PERSON_NAME] requested invoices form agent. [DATE]"
click at [708, 218] on p "[PERSON_NAME] requested invoices form agent. [DATE]" at bounding box center [665, 212] width 631 height 18
click at [1186, 314] on div "Edit note Content Carine requested invoices form agent. 13.10.2025 Normal text …" at bounding box center [666, 312] width 1332 height 625
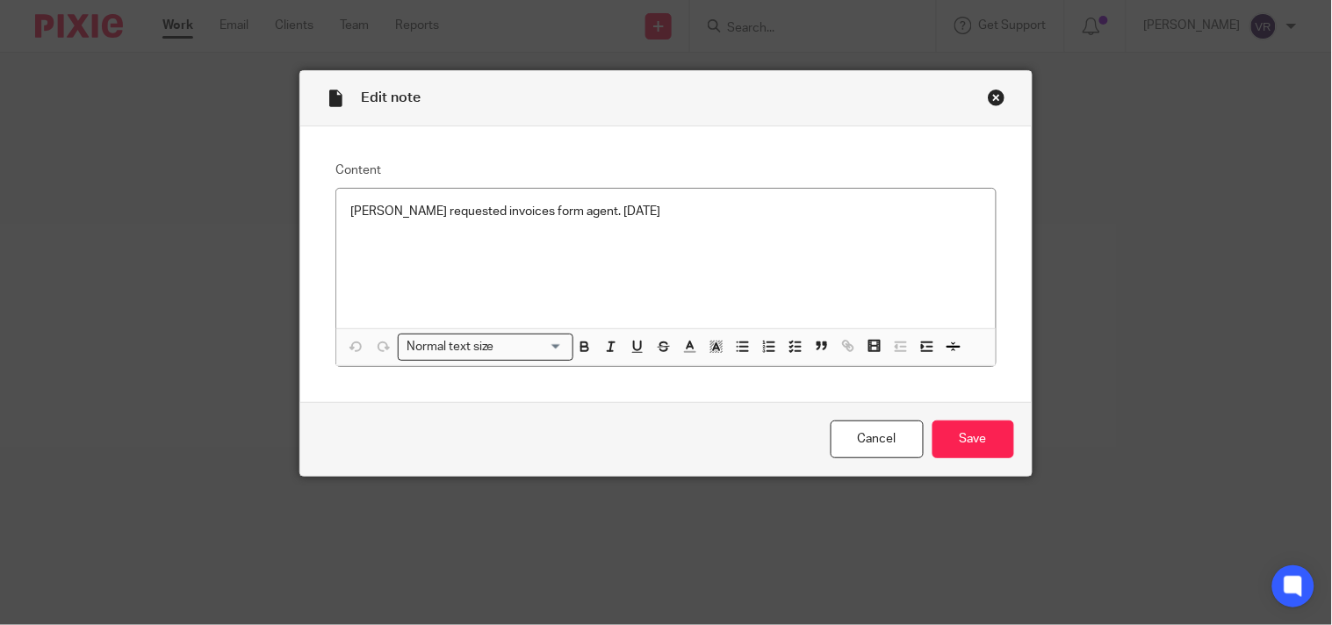
click at [989, 97] on div "Close this dialog window" at bounding box center [997, 98] width 18 height 18
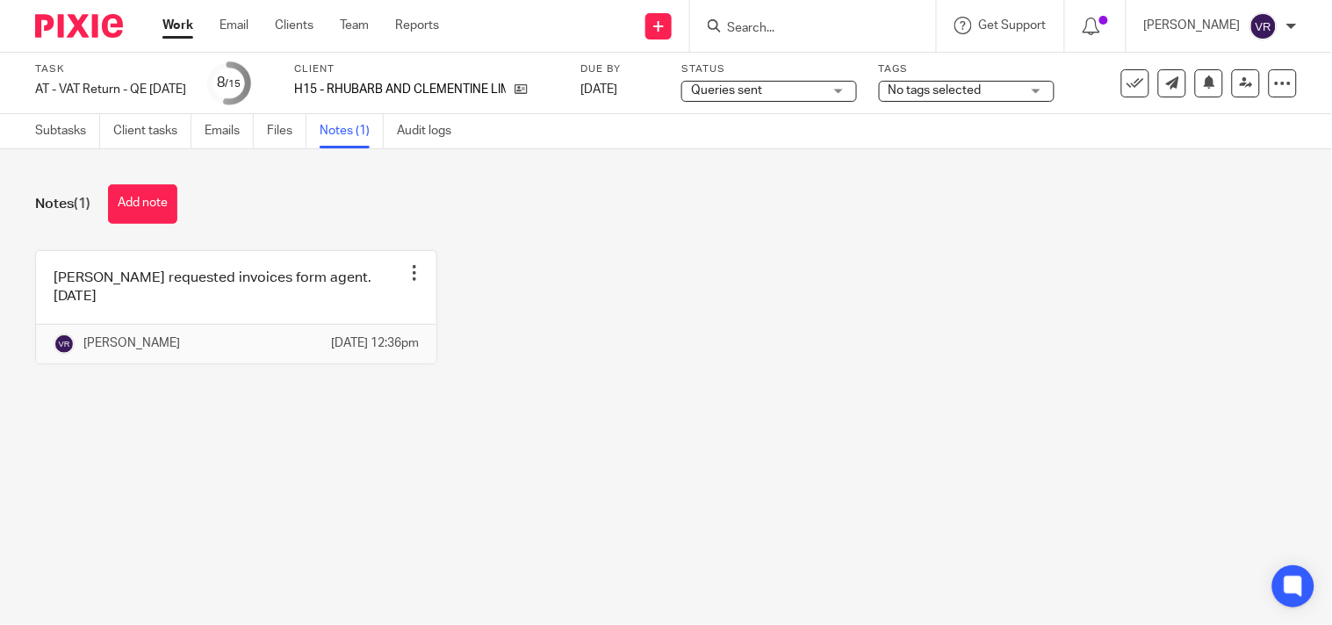
click at [632, 323] on div "Carine requested invoices form agent. 13.10.2025 Edit note Delete note Vipul Ra…" at bounding box center [652, 320] width 1289 height 141
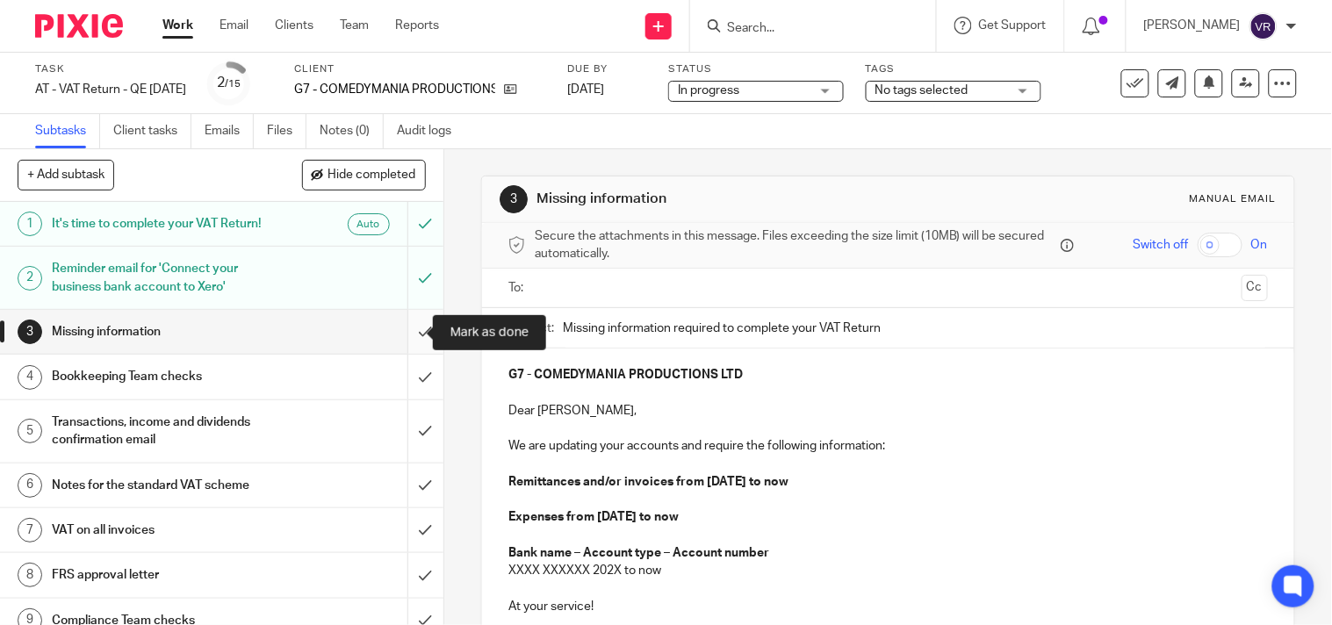
click at [408, 331] on input "submit" at bounding box center [222, 332] width 444 height 44
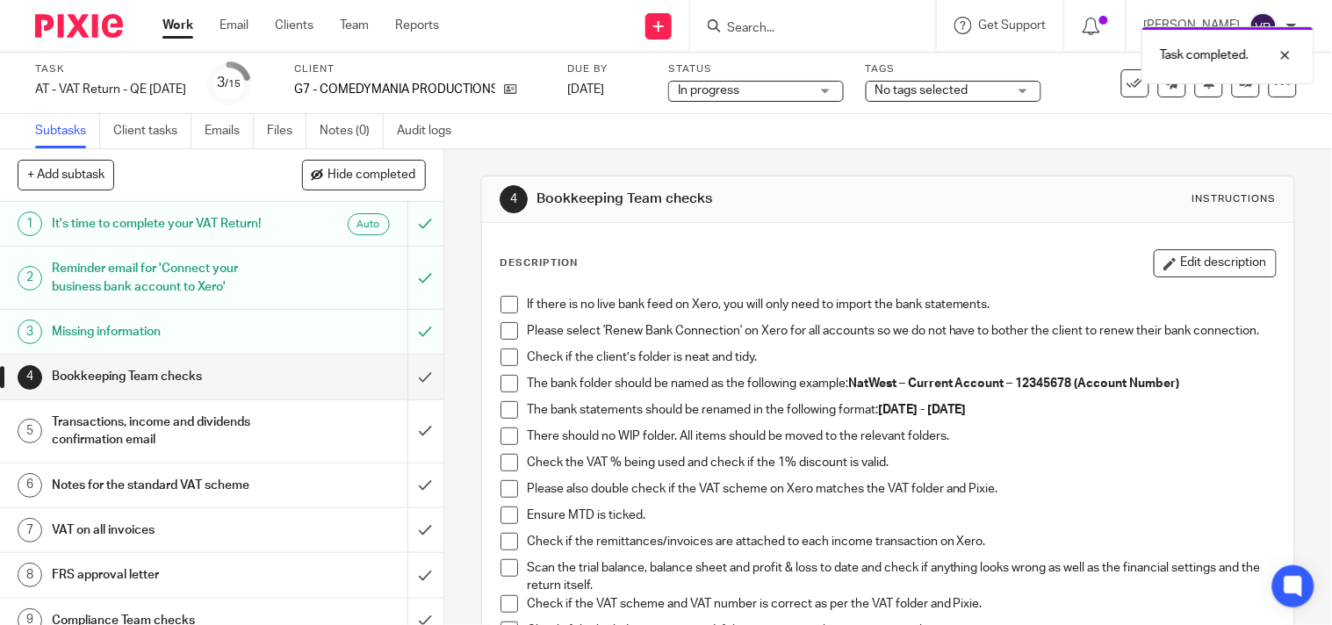
click at [512, 303] on span at bounding box center [510, 305] width 18 height 18
click at [506, 326] on span at bounding box center [510, 331] width 18 height 18
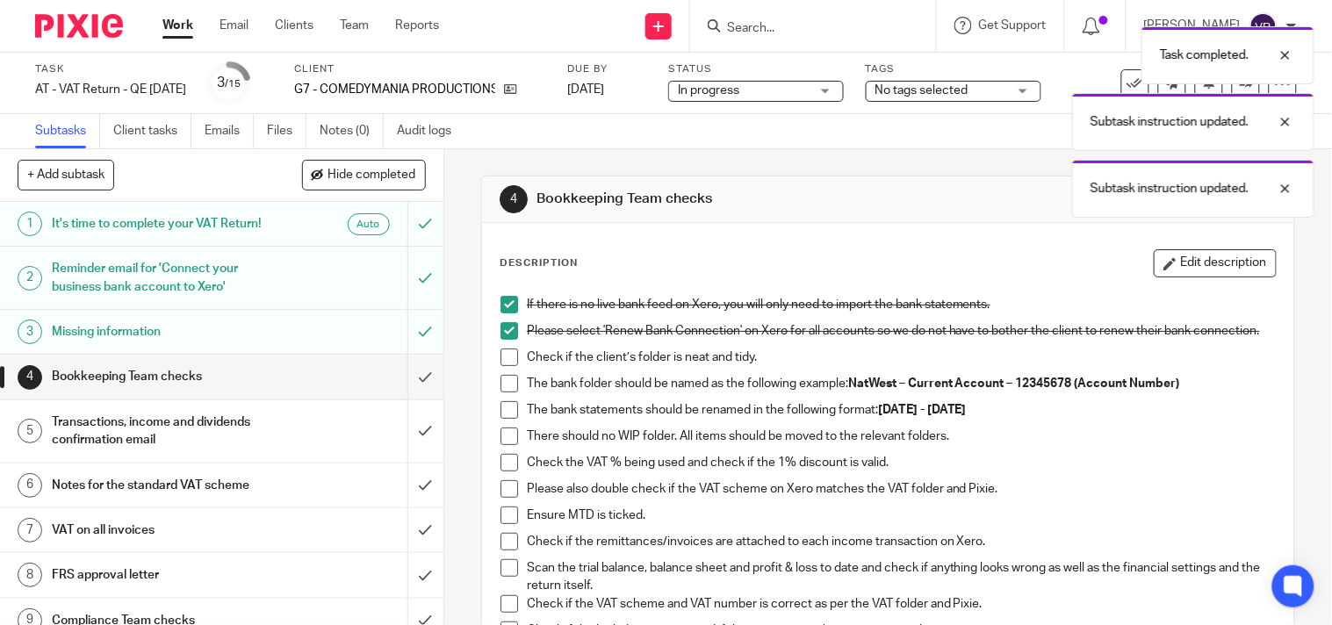
click at [506, 349] on li "Please select 'Renew Bank Connection' on Xero for all accounts so we do not hav…" at bounding box center [888, 335] width 775 height 26
click at [504, 365] on span at bounding box center [510, 358] width 18 height 18
click at [512, 400] on li "The bank folder should be named as the following example: NatWest – Current Acc…" at bounding box center [888, 388] width 775 height 26
click at [493, 393] on div "If there is no live bank feed on Xero, you will only need to import the bank st…" at bounding box center [888, 474] width 793 height 374
click at [501, 393] on span at bounding box center [510, 384] width 18 height 18
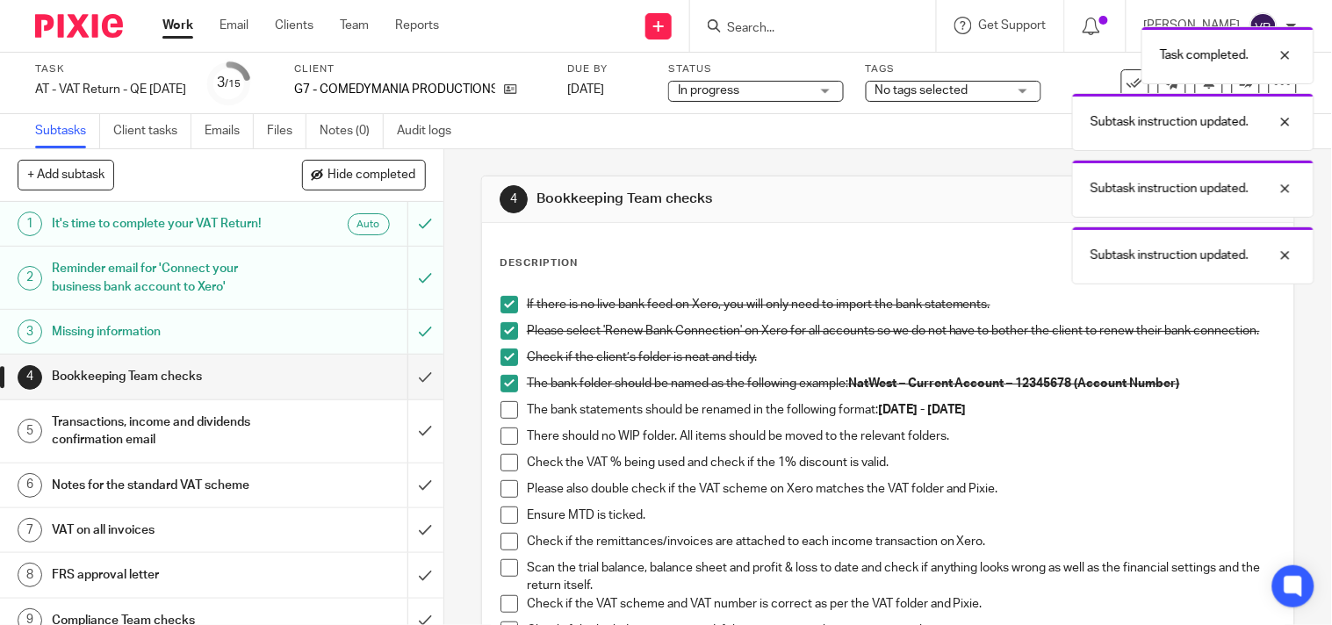
click at [503, 418] on span at bounding box center [510, 410] width 18 height 18
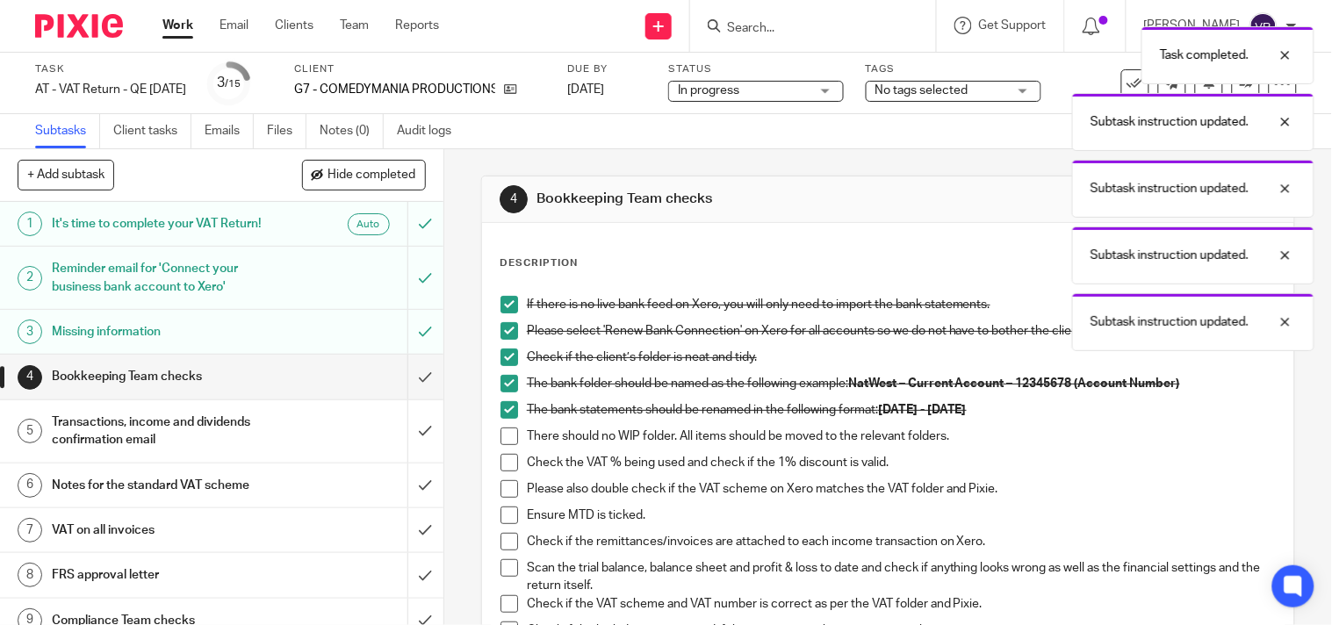
click at [509, 445] on span at bounding box center [510, 437] width 18 height 18
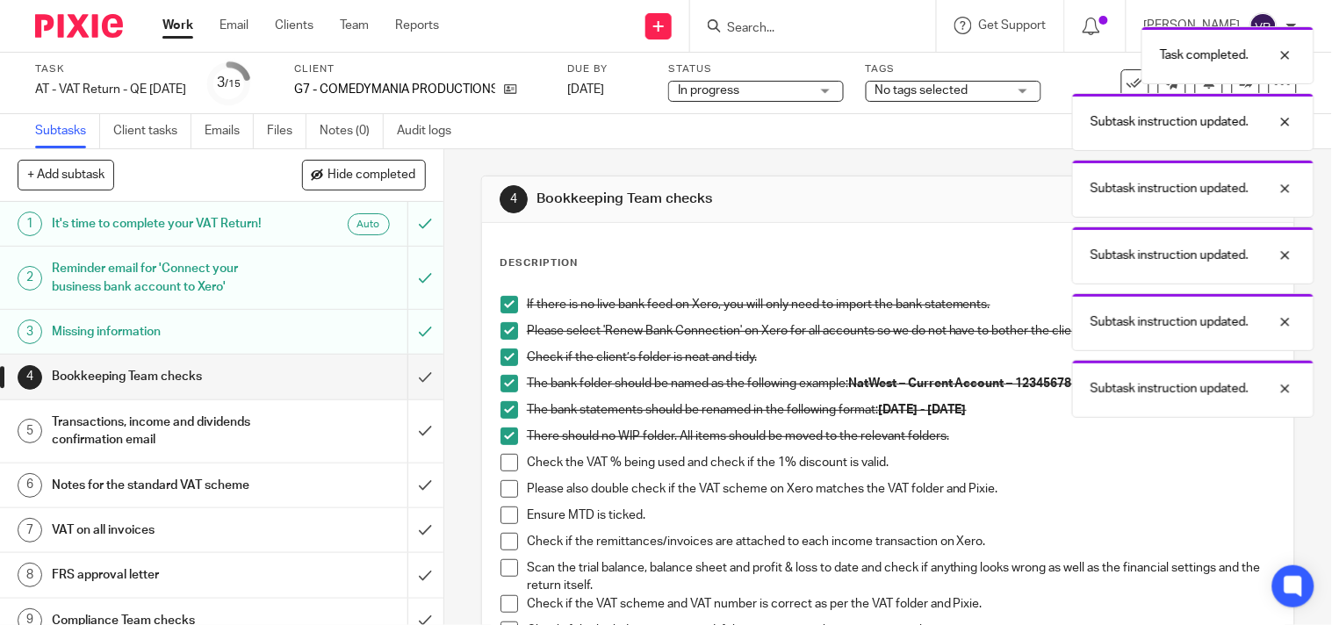
click at [504, 472] on span at bounding box center [510, 463] width 18 height 18
click at [504, 495] on span at bounding box center [510, 489] width 18 height 18
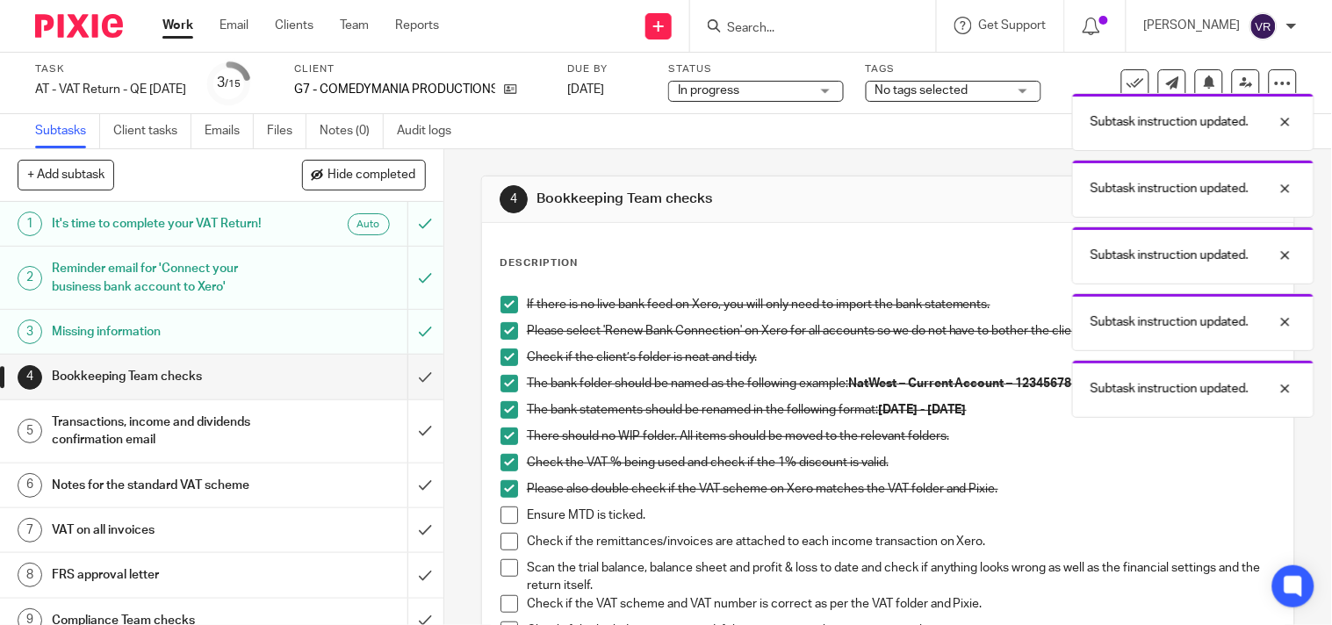
click at [502, 507] on li "Please also double check if the VAT scheme on Xero matches the VAT folder and P…" at bounding box center [888, 493] width 775 height 26
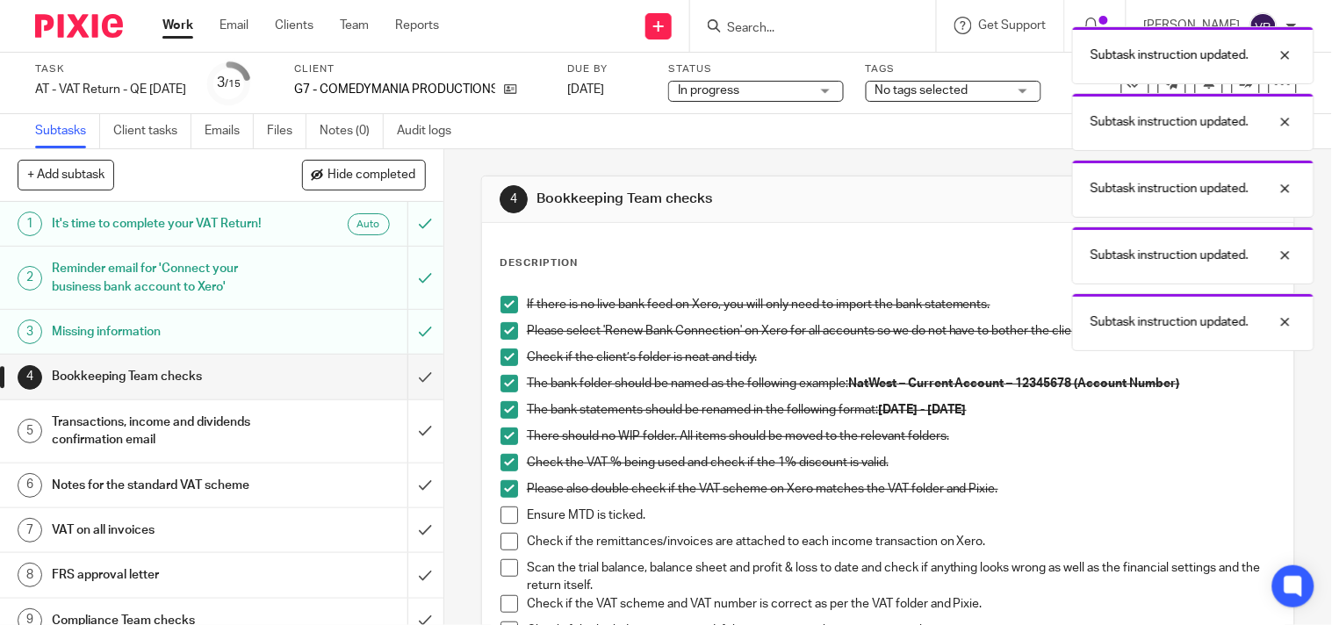
click at [493, 521] on div "If there is no live bank feed on Xero, you will only need to import the bank st…" at bounding box center [888, 474] width 793 height 374
click at [501, 524] on span at bounding box center [510, 516] width 18 height 18
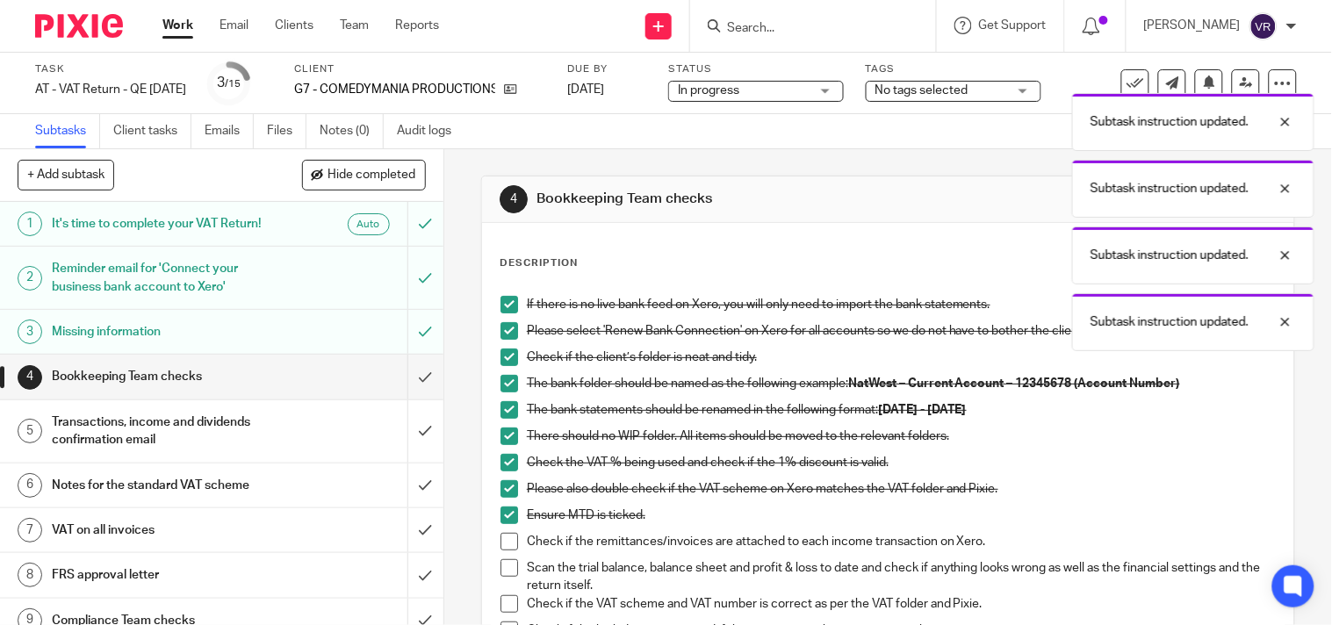
click at [502, 545] on span at bounding box center [510, 542] width 18 height 18
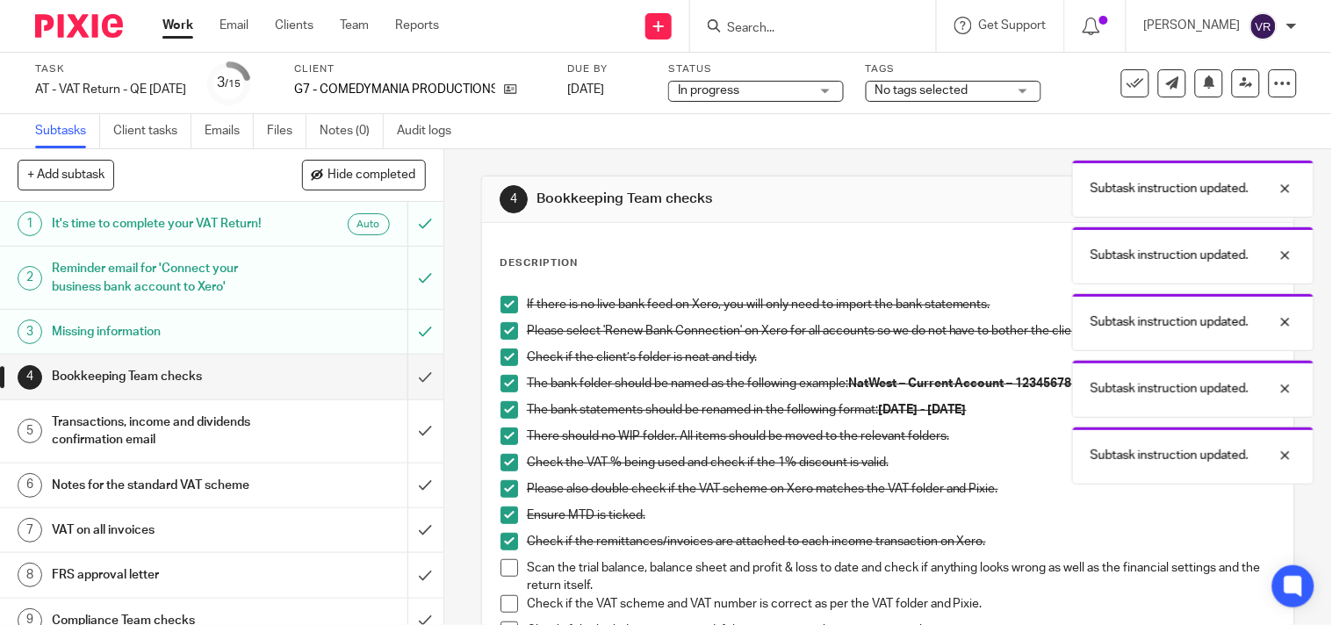
click at [502, 577] on span at bounding box center [510, 568] width 18 height 18
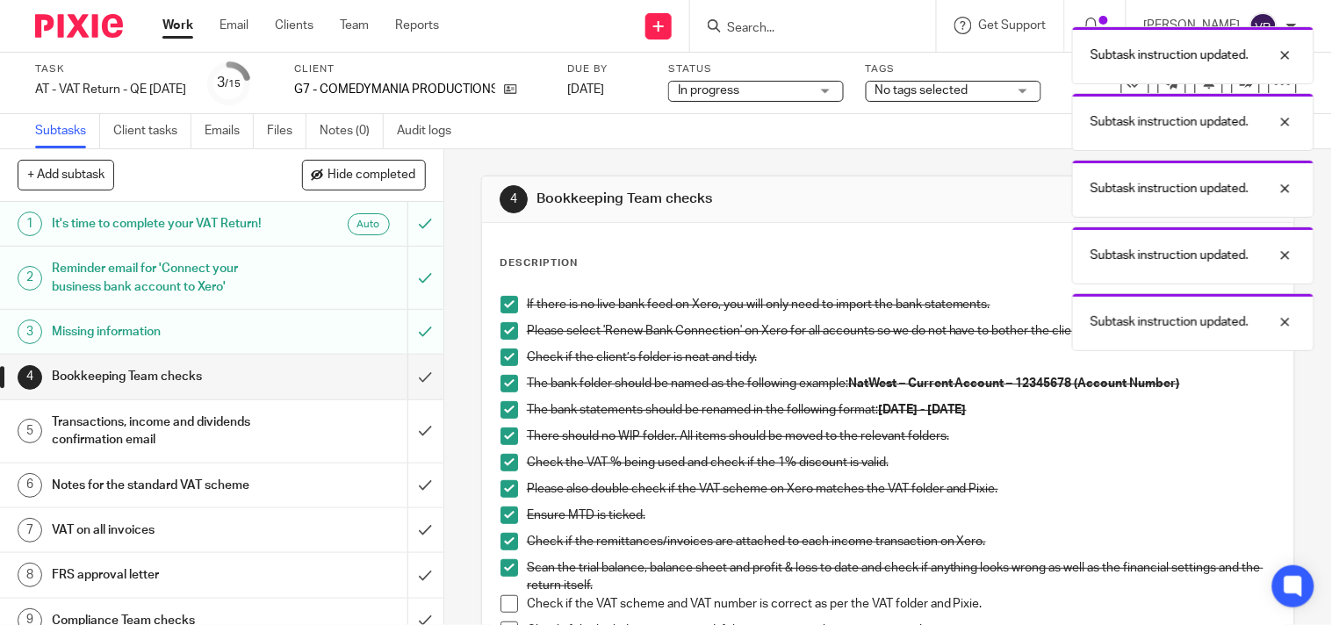
click at [502, 608] on span at bounding box center [510, 604] width 18 height 18
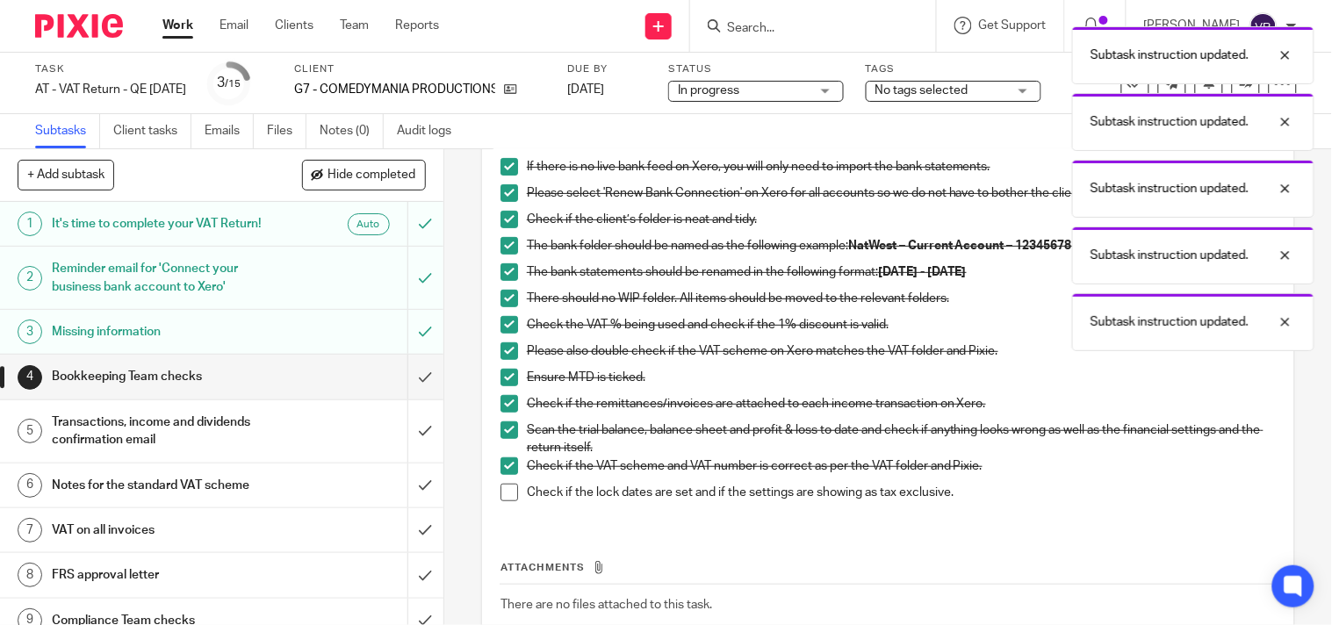
scroll to position [195, 0]
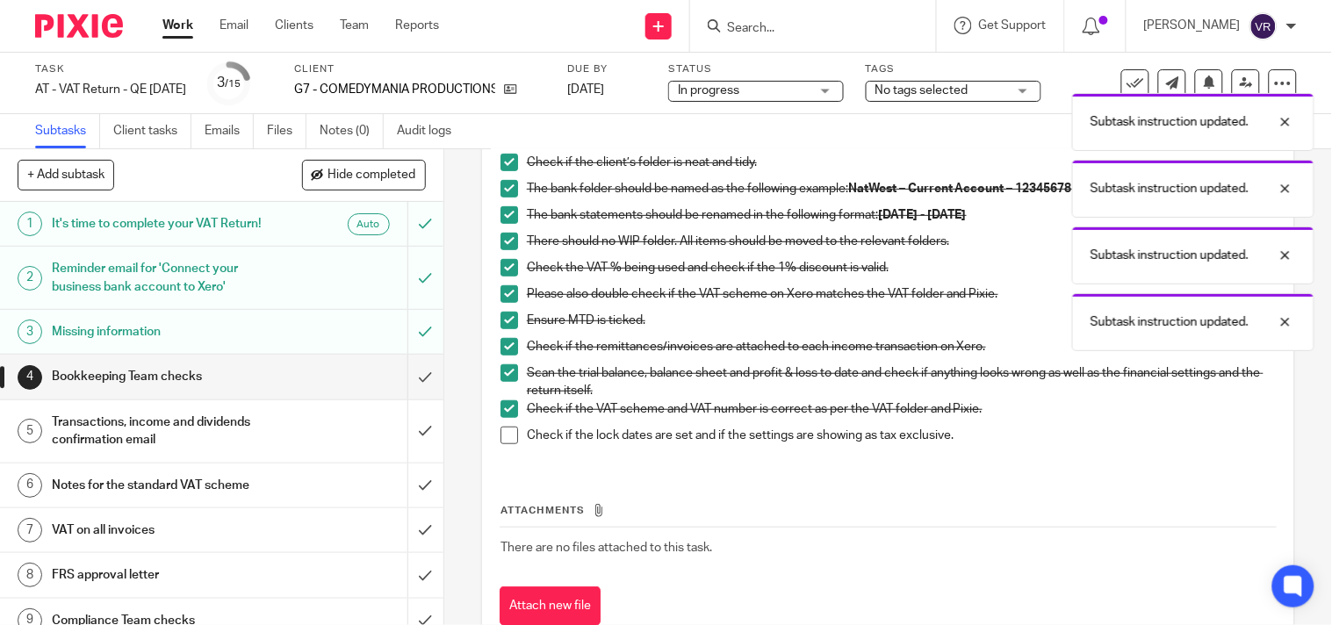
click at [504, 444] on span at bounding box center [510, 436] width 18 height 18
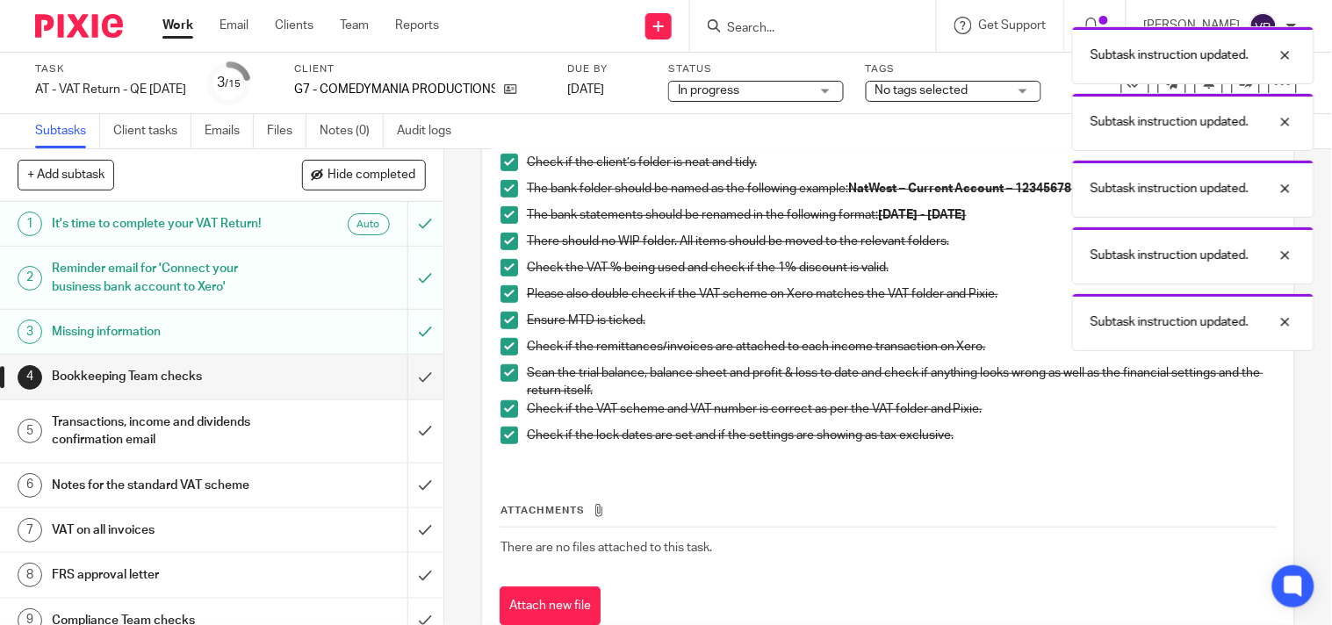
scroll to position [258, 0]
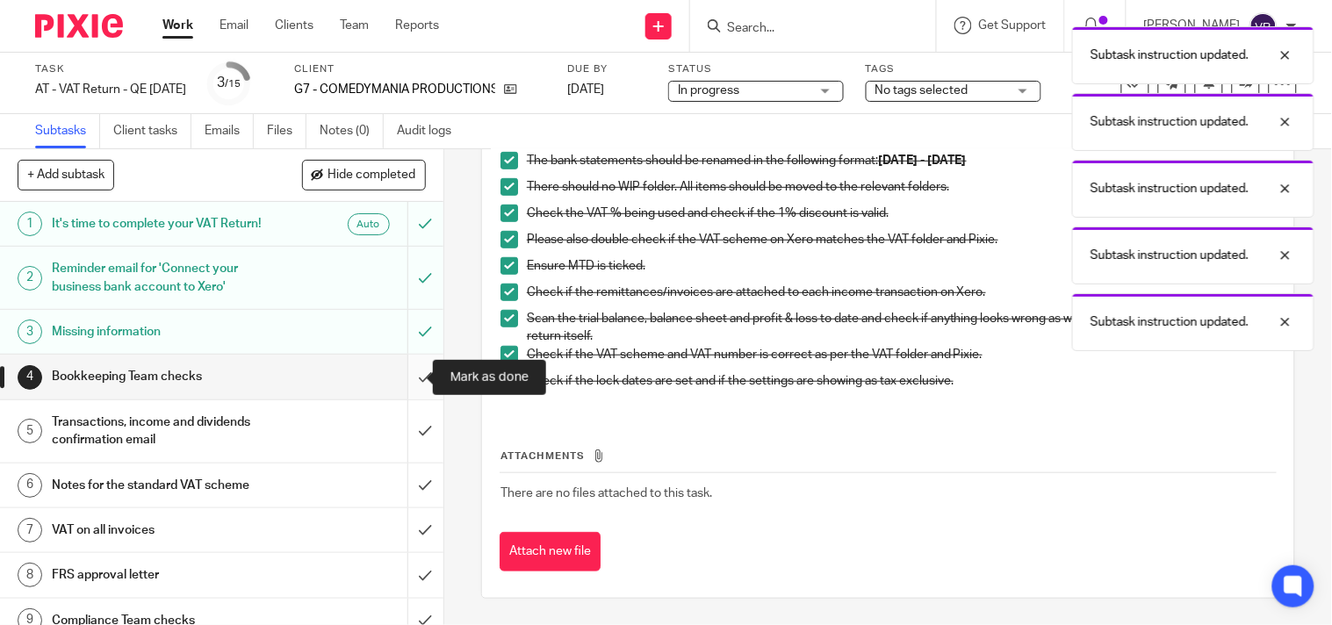
click at [407, 378] on input "submit" at bounding box center [222, 377] width 444 height 44
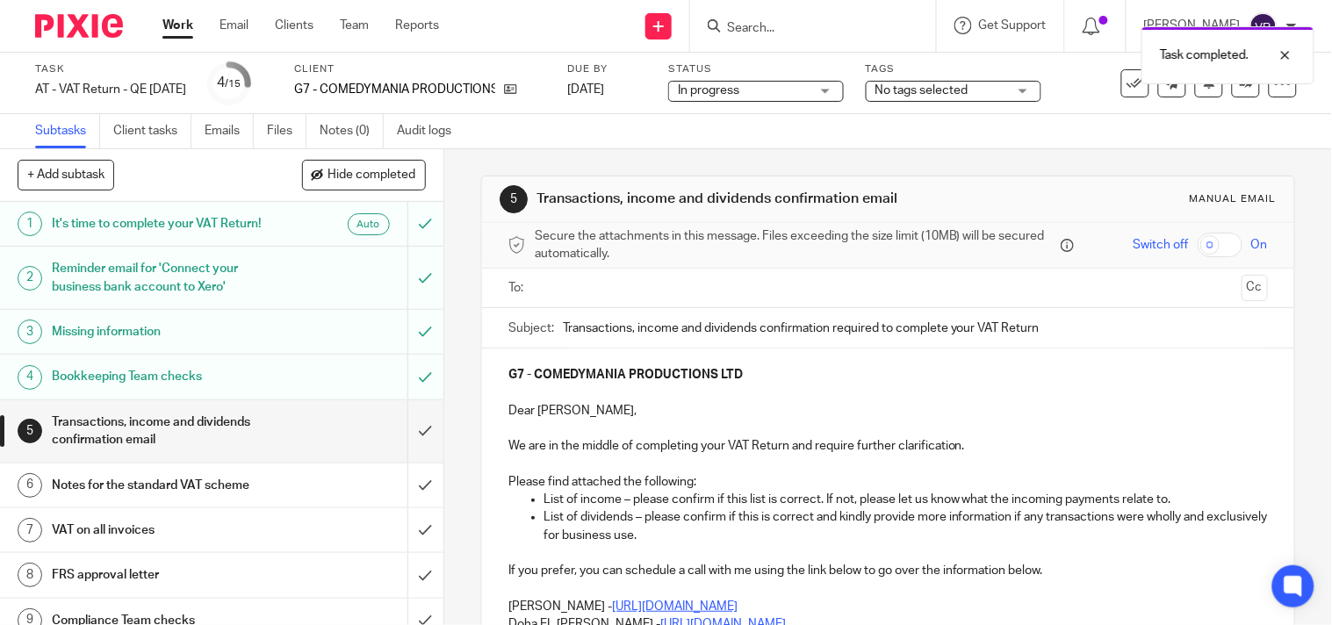
click at [687, 127] on div "Subtasks Client tasks Emails Files Notes (0) Audit logs" at bounding box center [666, 131] width 1332 height 35
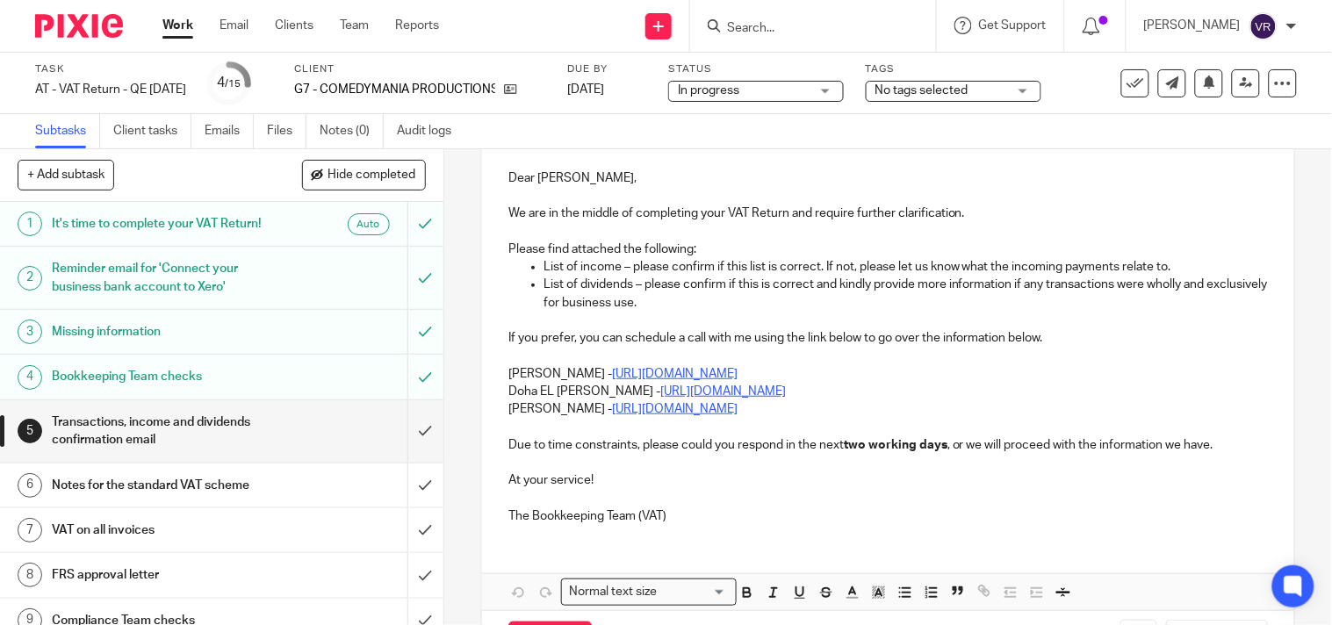
scroll to position [292, 0]
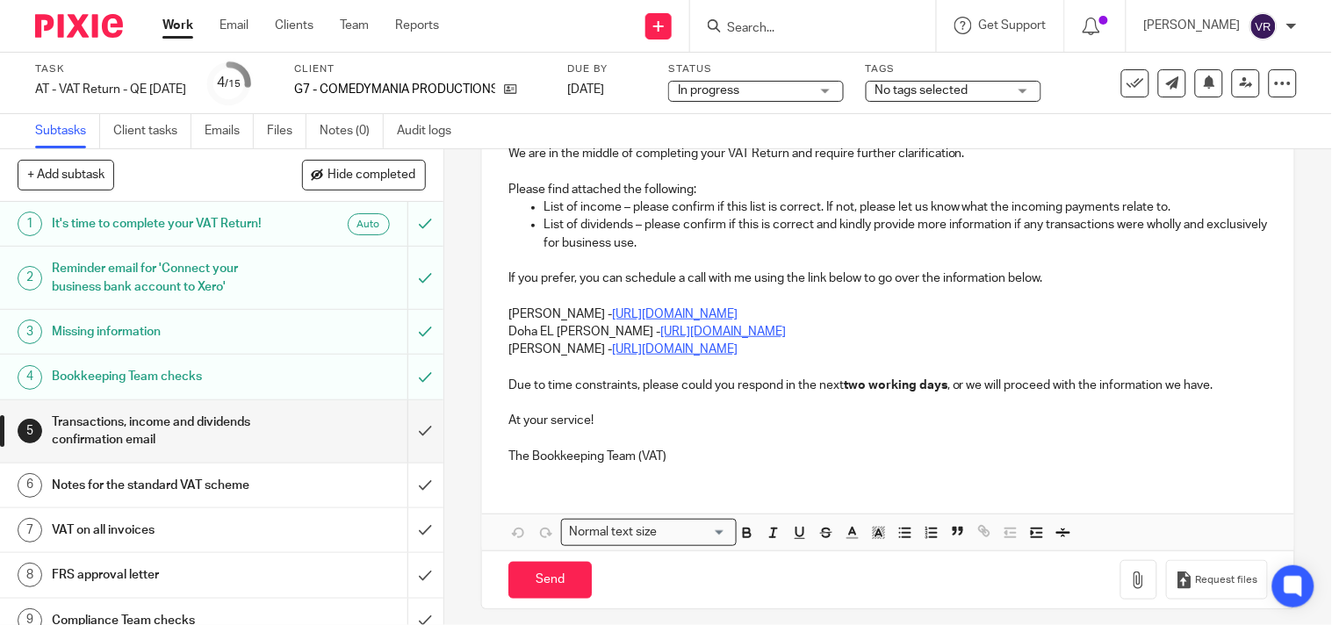
click at [499, 328] on div "G7 - COMEDYMANIA PRODUCTIONS LTD Dear Aurie, We are in the middle of completing…" at bounding box center [888, 267] width 812 height 422
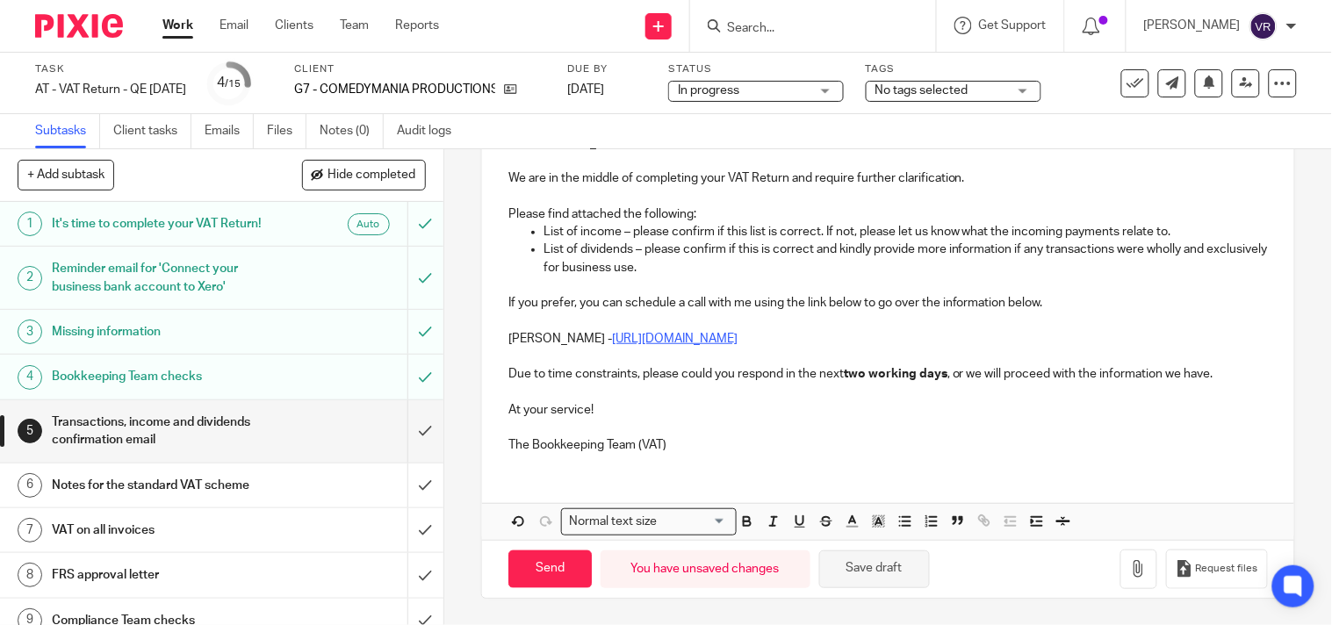
click at [879, 559] on button "Save draft" at bounding box center [874, 570] width 111 height 38
click at [907, 573] on button "Save draft" at bounding box center [874, 570] width 111 height 38
drag, startPoint x: 887, startPoint y: 564, endPoint x: 900, endPoint y: 568, distance: 13.9
click at [887, 564] on button "Save draft" at bounding box center [874, 570] width 111 height 38
click at [1273, 261] on div "5 Transactions, income and dividends confirmation email Manual email Secure the…" at bounding box center [888, 387] width 888 height 476
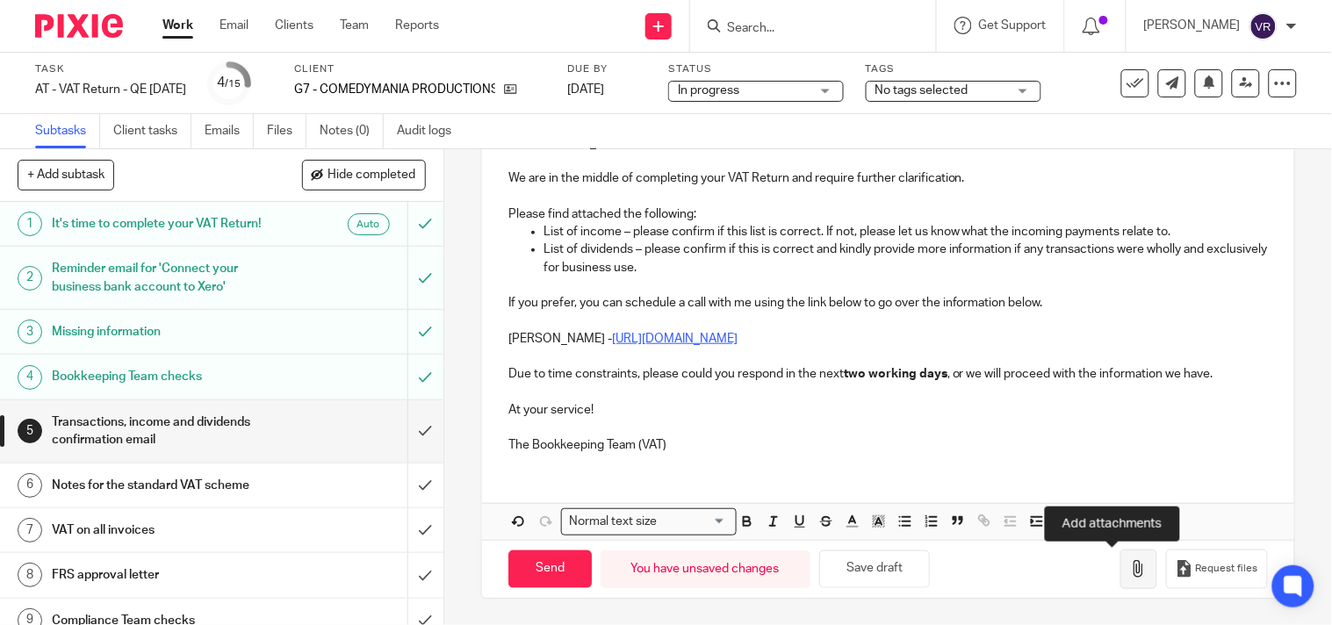
click at [1130, 572] on icon "button" at bounding box center [1139, 569] width 18 height 18
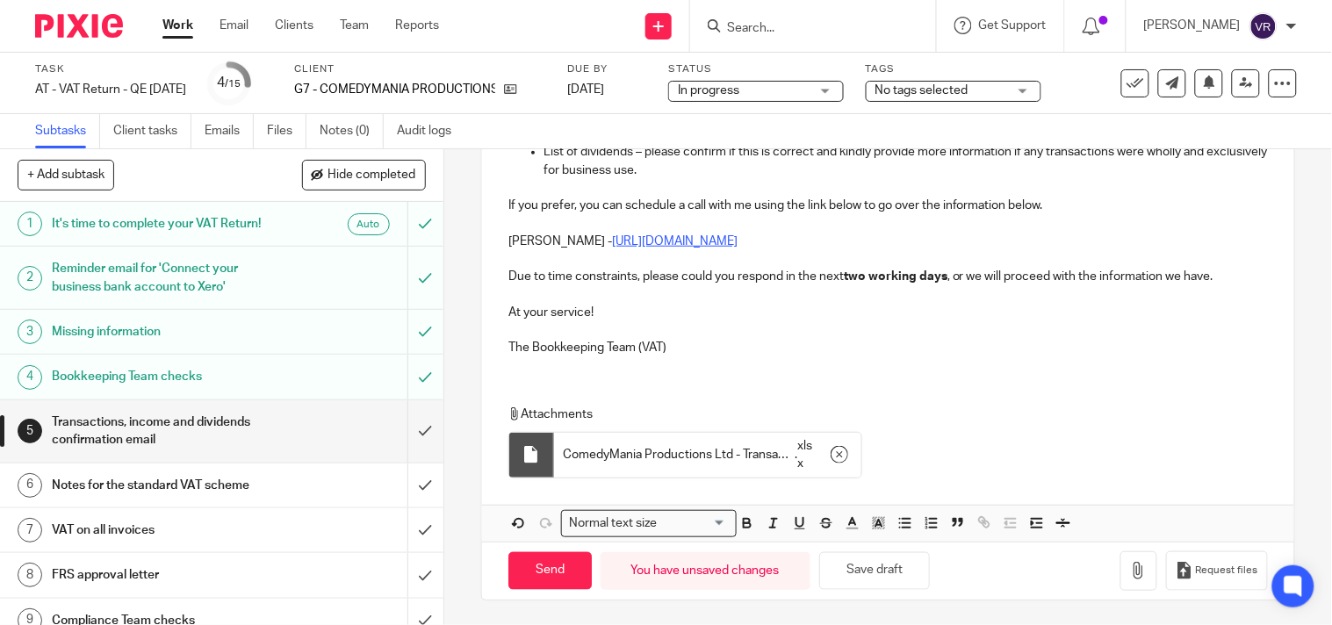
scroll to position [367, 0]
drag, startPoint x: 764, startPoint y: 449, endPoint x: 725, endPoint y: 458, distance: 39.6
click at [725, 458] on span "ComedyMania Productions Ltd - Transactions ,Income and dividend confirmation -(…" at bounding box center [679, 453] width 232 height 18
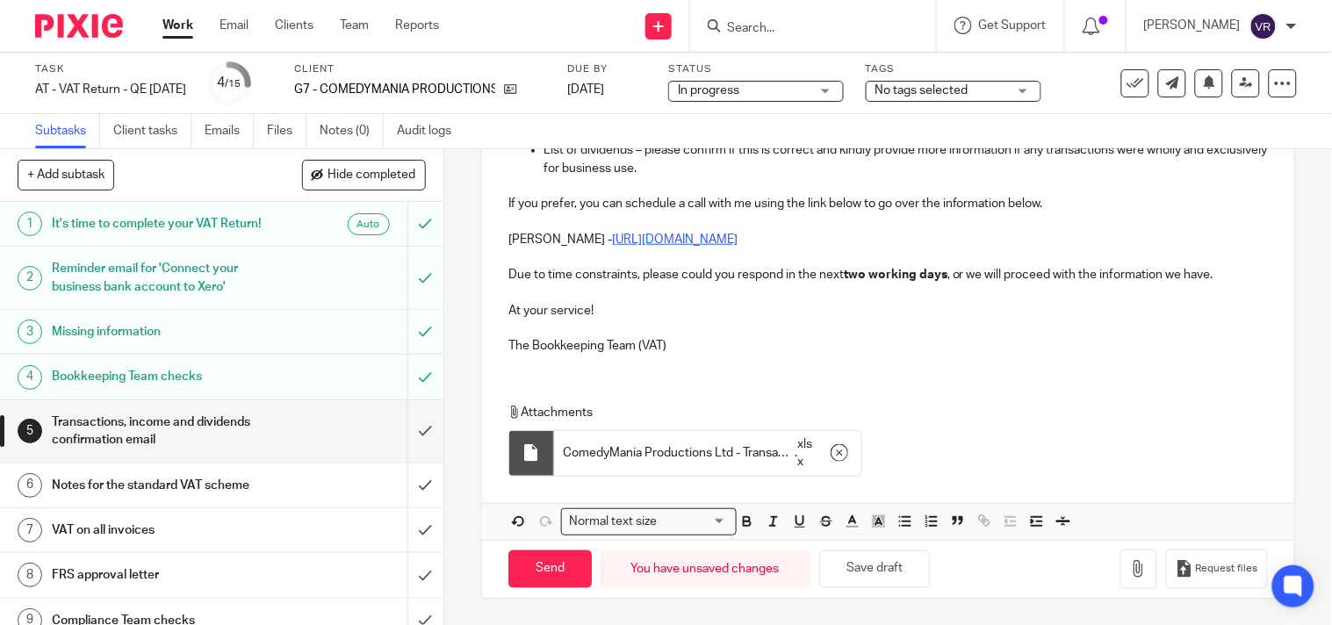
click at [946, 376] on div "G7 - COMEDYMANIA PRODUCTIONS LTD Dear Aurie, We are in the middle of completing…" at bounding box center [888, 261] width 812 height 559
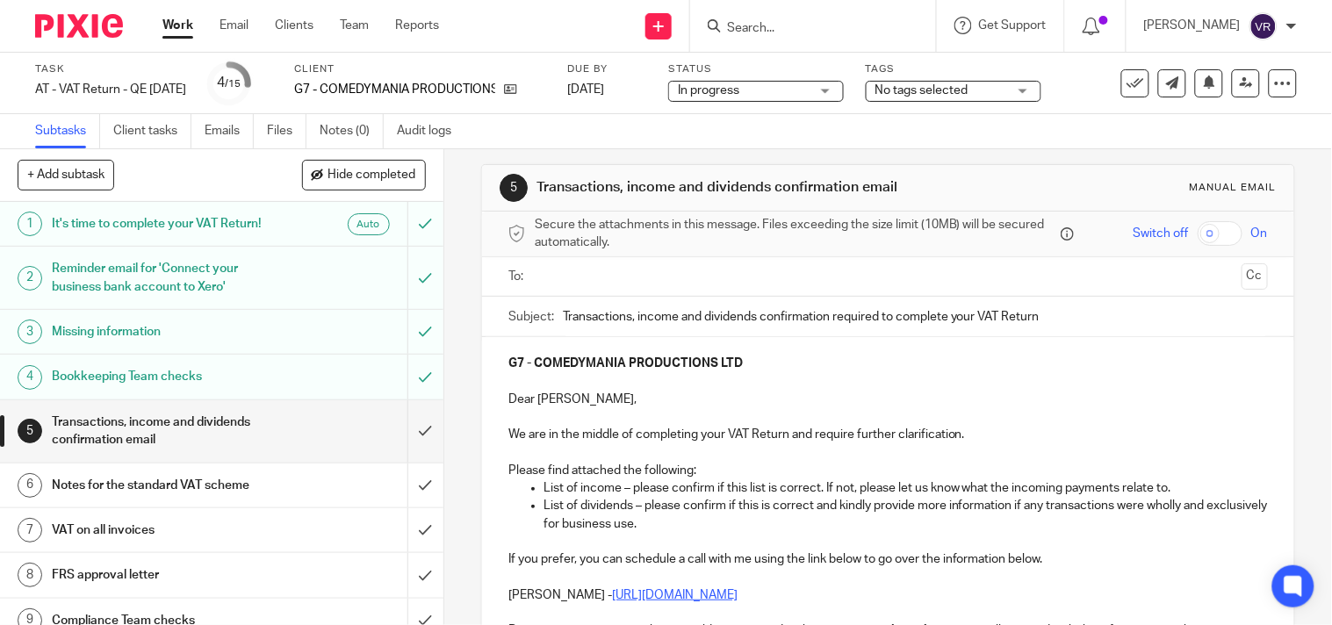
scroll to position [0, 0]
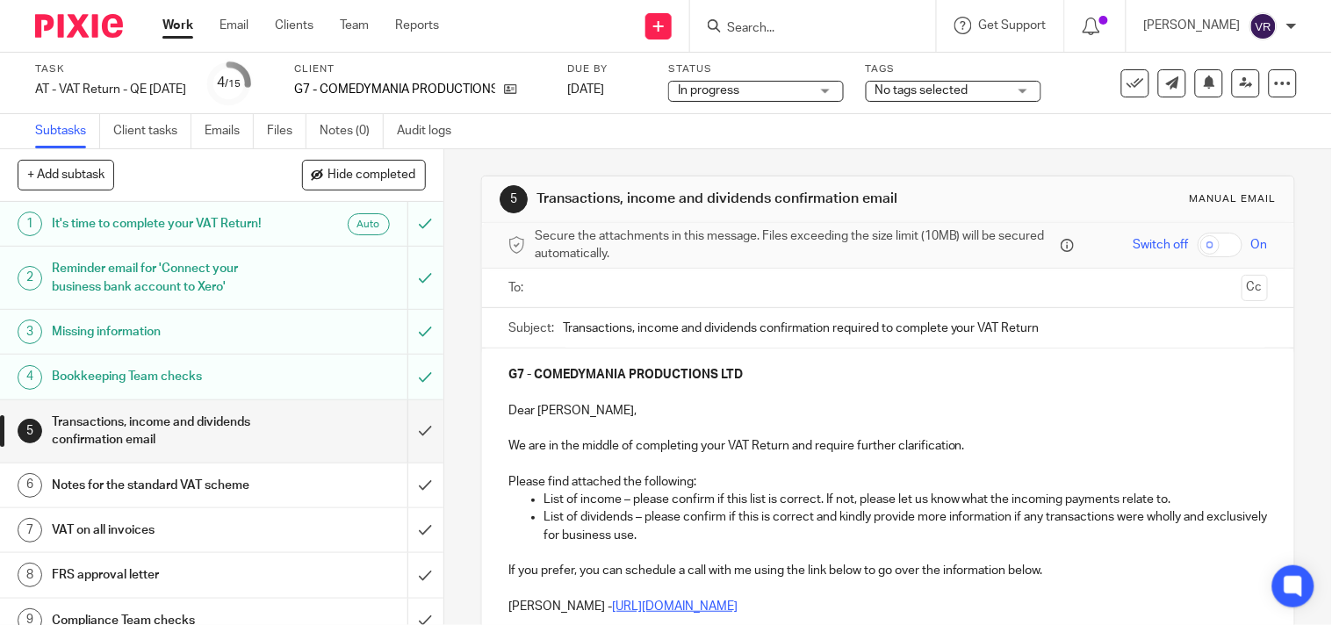
click at [687, 286] on input "text" at bounding box center [888, 288] width 694 height 20
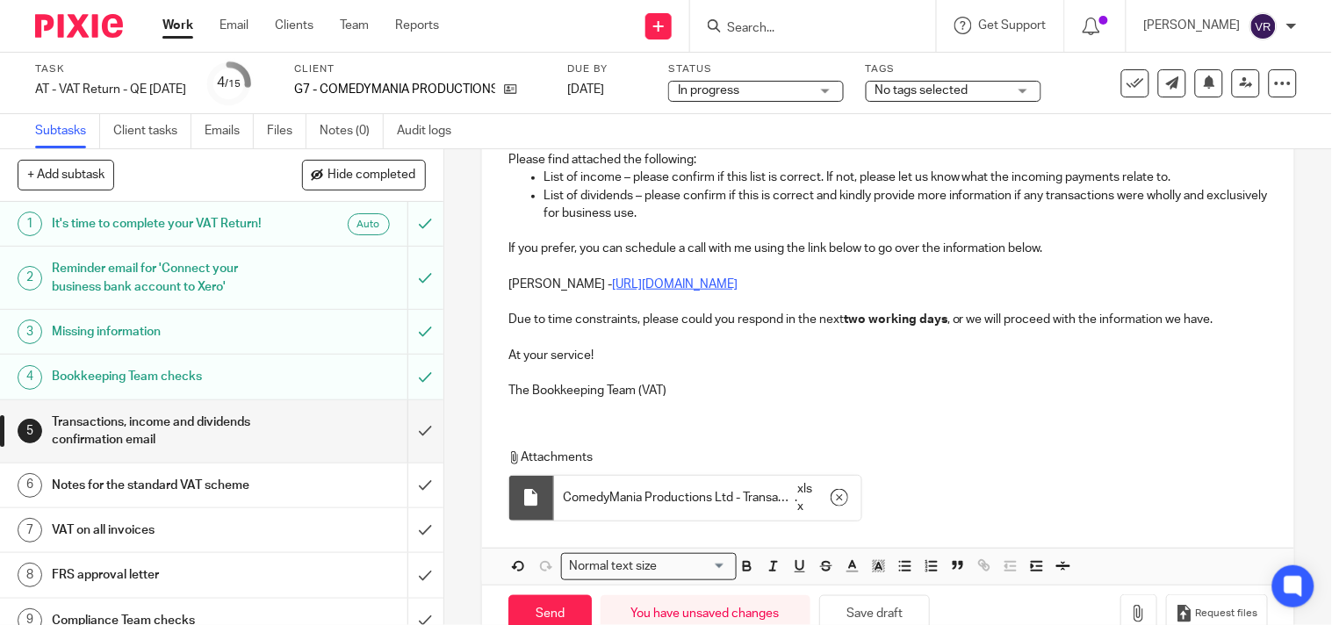
scroll to position [372, 0]
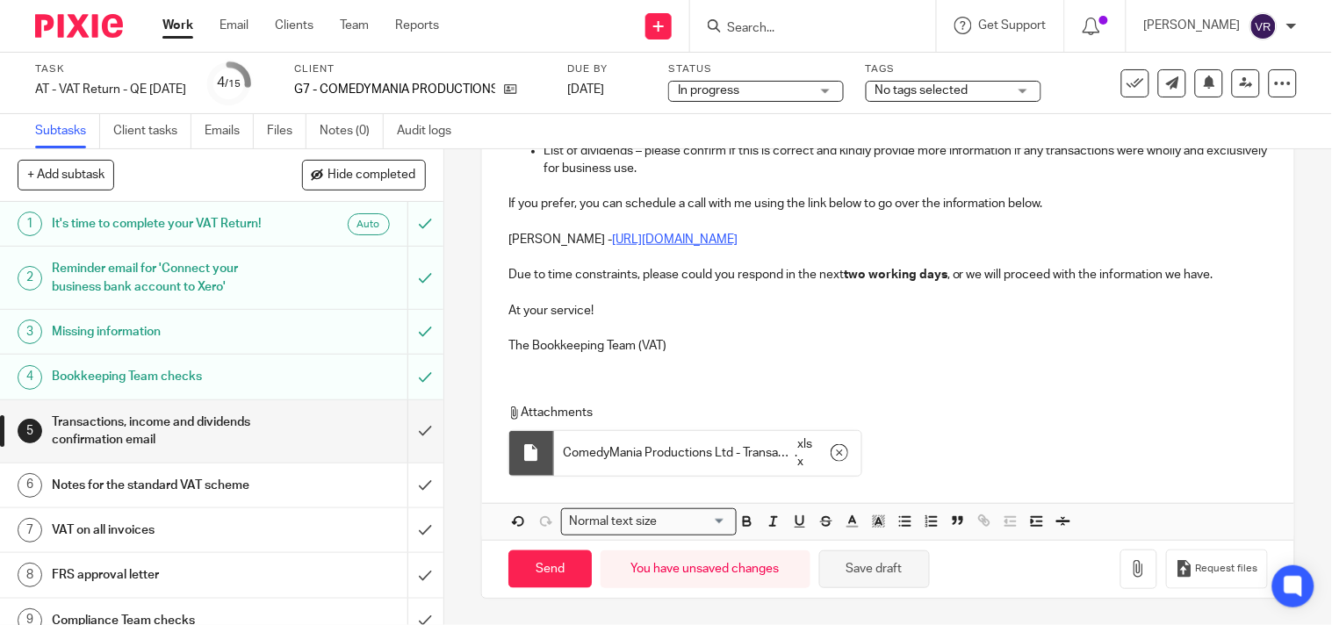
click at [872, 565] on button "Save draft" at bounding box center [874, 570] width 111 height 38
click at [910, 576] on button "Save draft" at bounding box center [874, 570] width 111 height 38
click at [551, 567] on input "Send" at bounding box center [550, 570] width 83 height 38
type input "Sent"
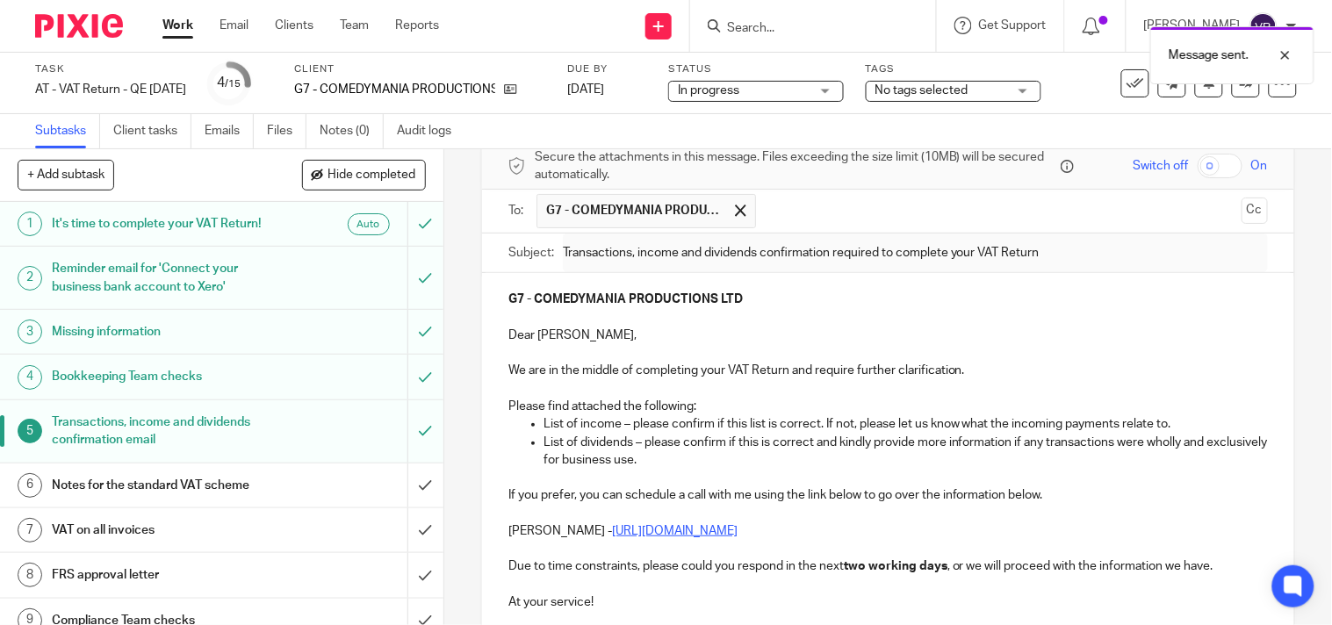
scroll to position [0, 0]
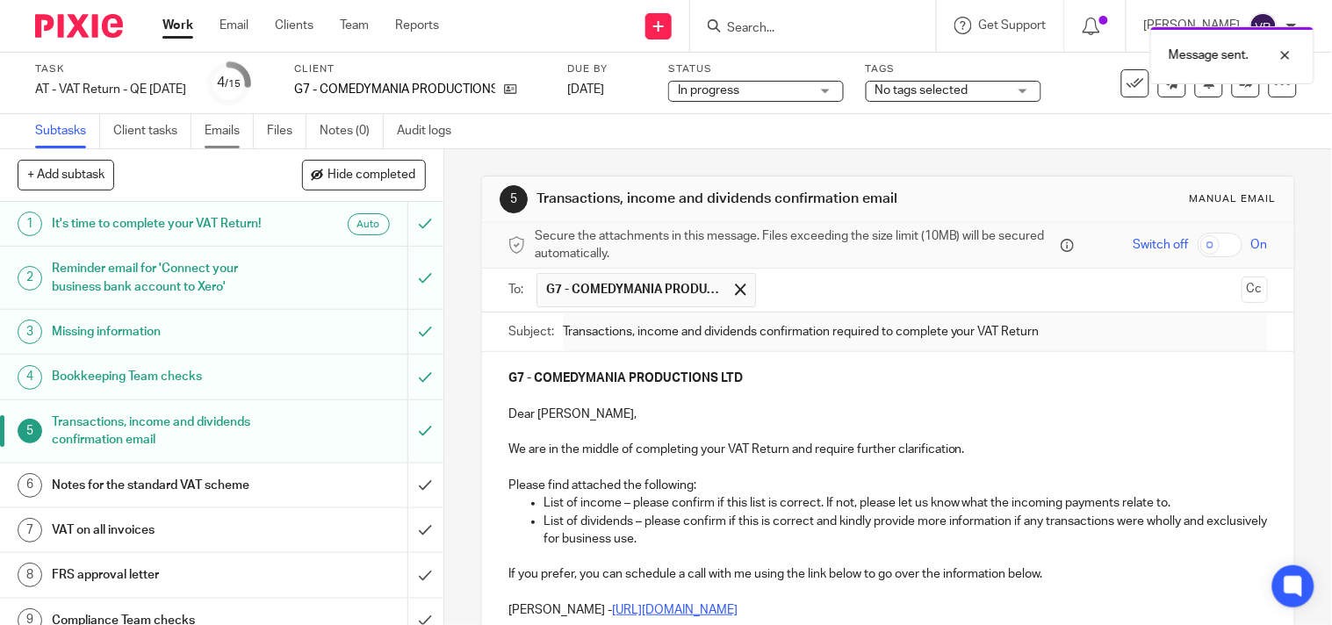
click at [226, 138] on link "Emails" at bounding box center [229, 131] width 49 height 34
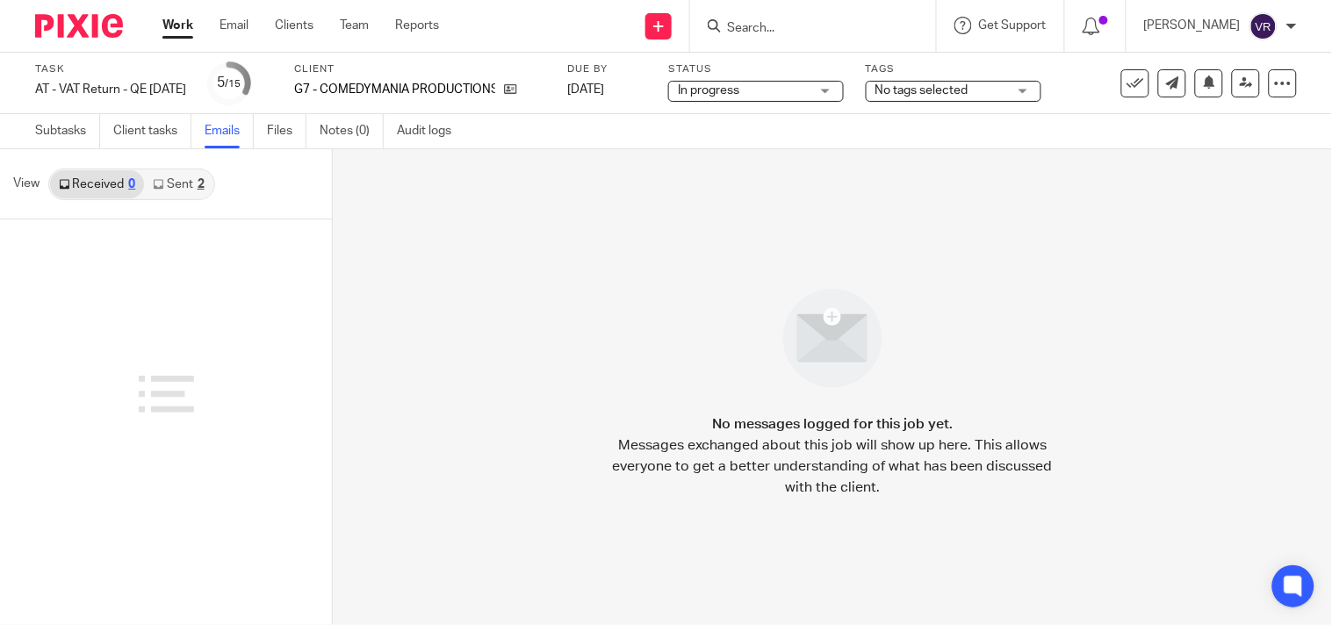
click at [194, 188] on link "Sent 2" at bounding box center [178, 184] width 69 height 28
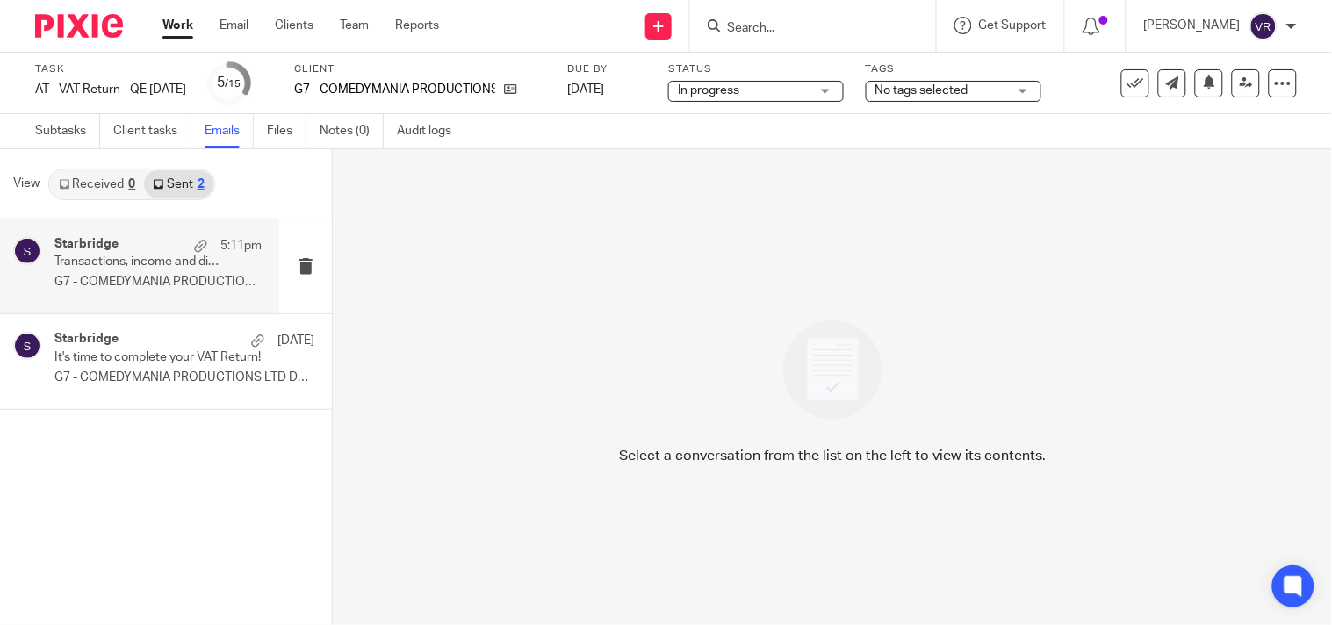
click at [158, 282] on p "G7 - COMEDYMANIA PRODUCTIONS LTD Dear..." at bounding box center [157, 282] width 207 height 15
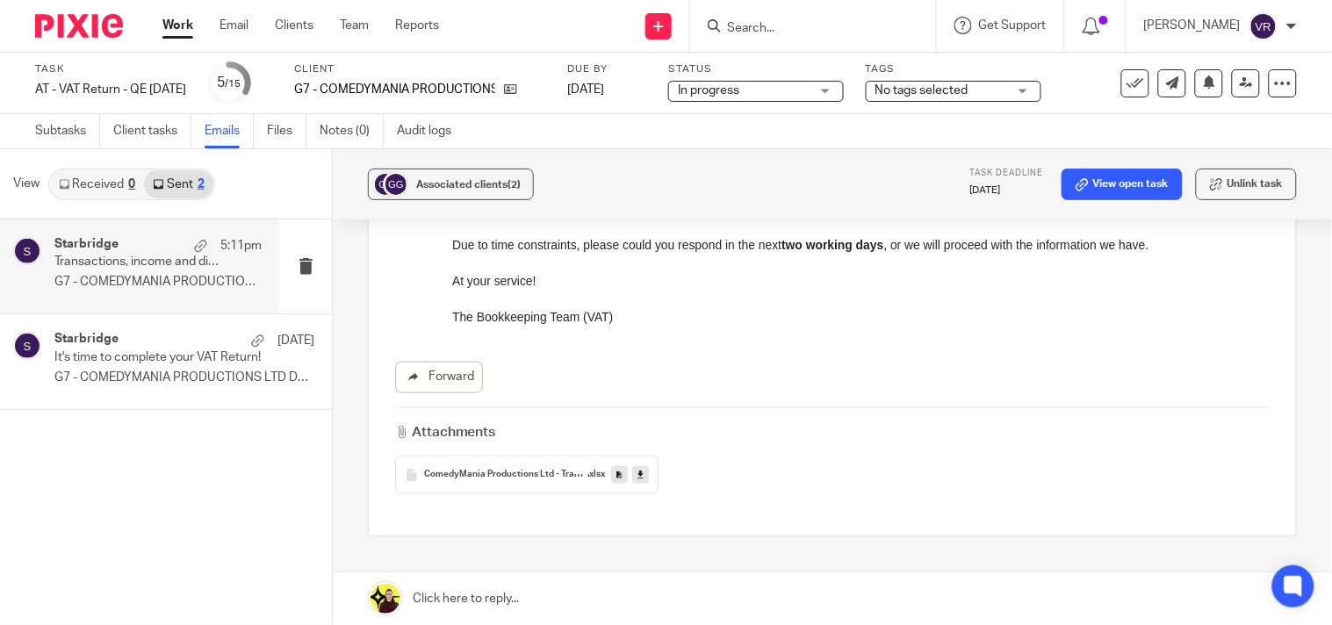
scroll to position [466, 0]
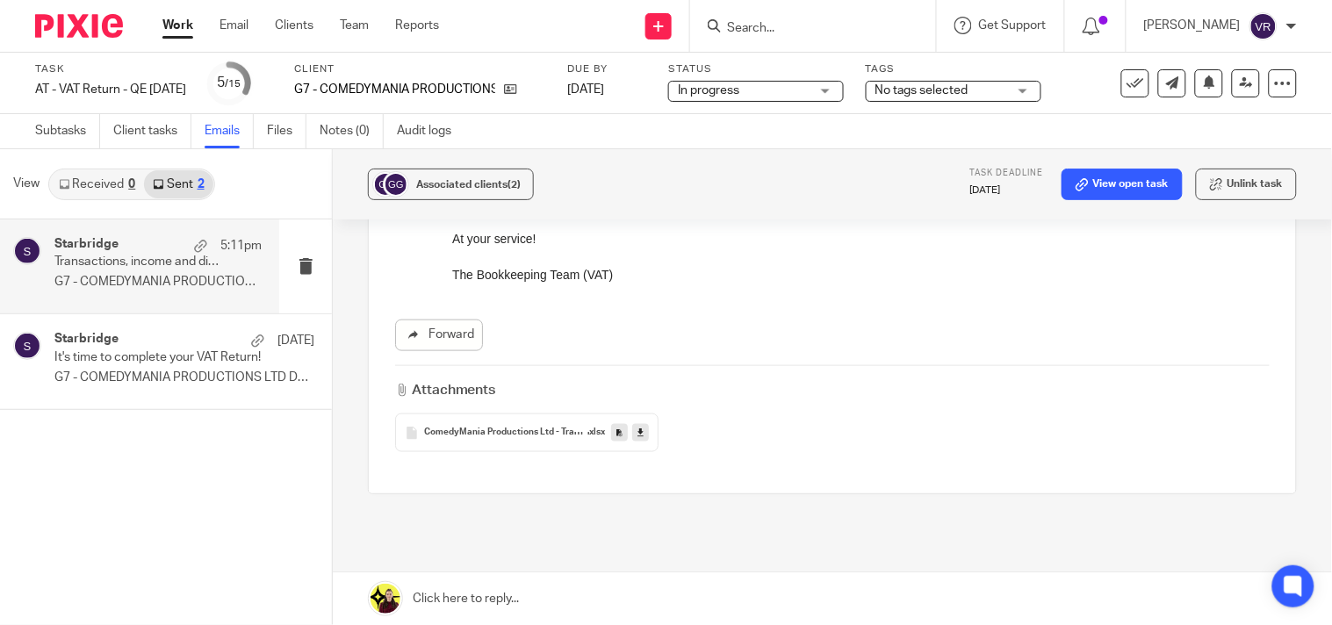
click at [638, 437] on icon at bounding box center [641, 433] width 6 height 13
click at [343, 126] on link "Notes (0)" at bounding box center [352, 131] width 64 height 34
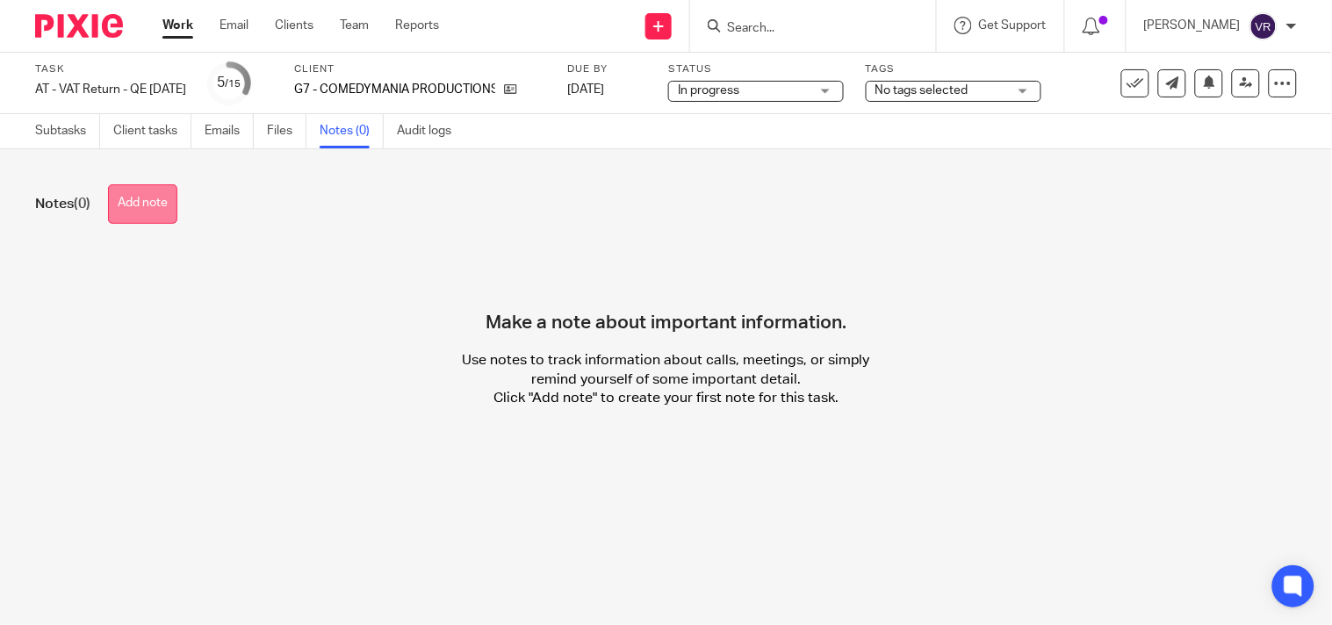
click at [167, 205] on button "Add note" at bounding box center [142, 204] width 69 height 40
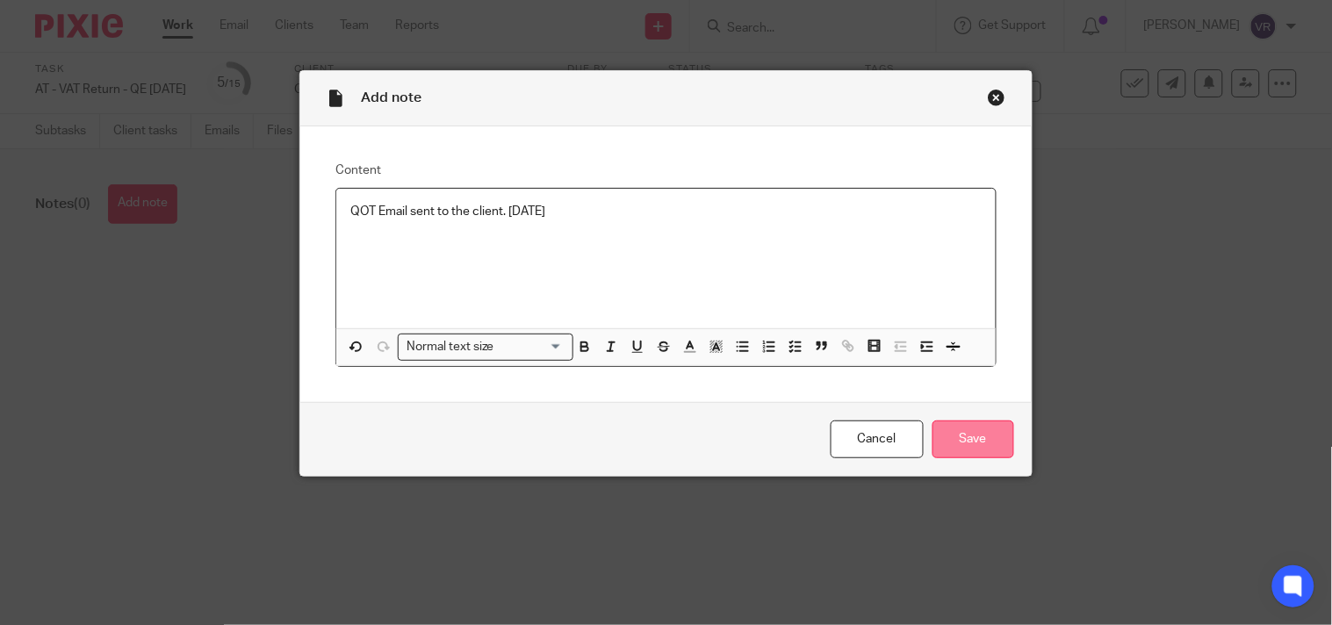
click at [985, 441] on input "Save" at bounding box center [974, 440] width 82 height 38
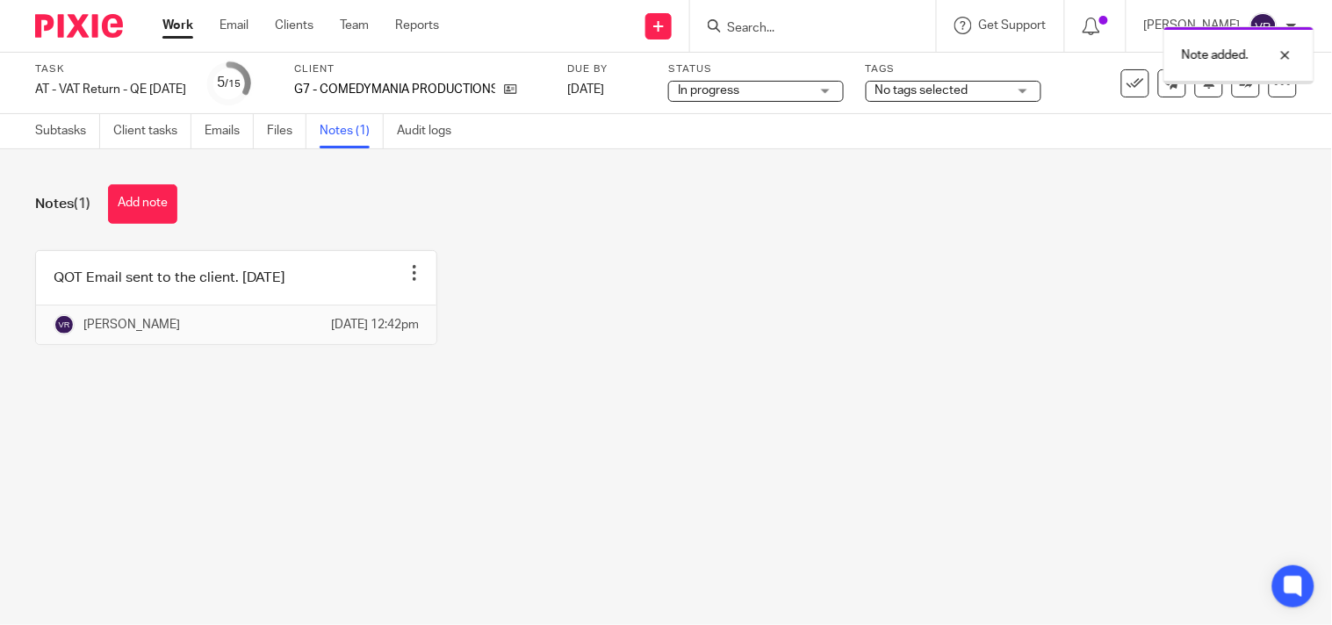
click at [158, 205] on button "Add note" at bounding box center [142, 204] width 69 height 40
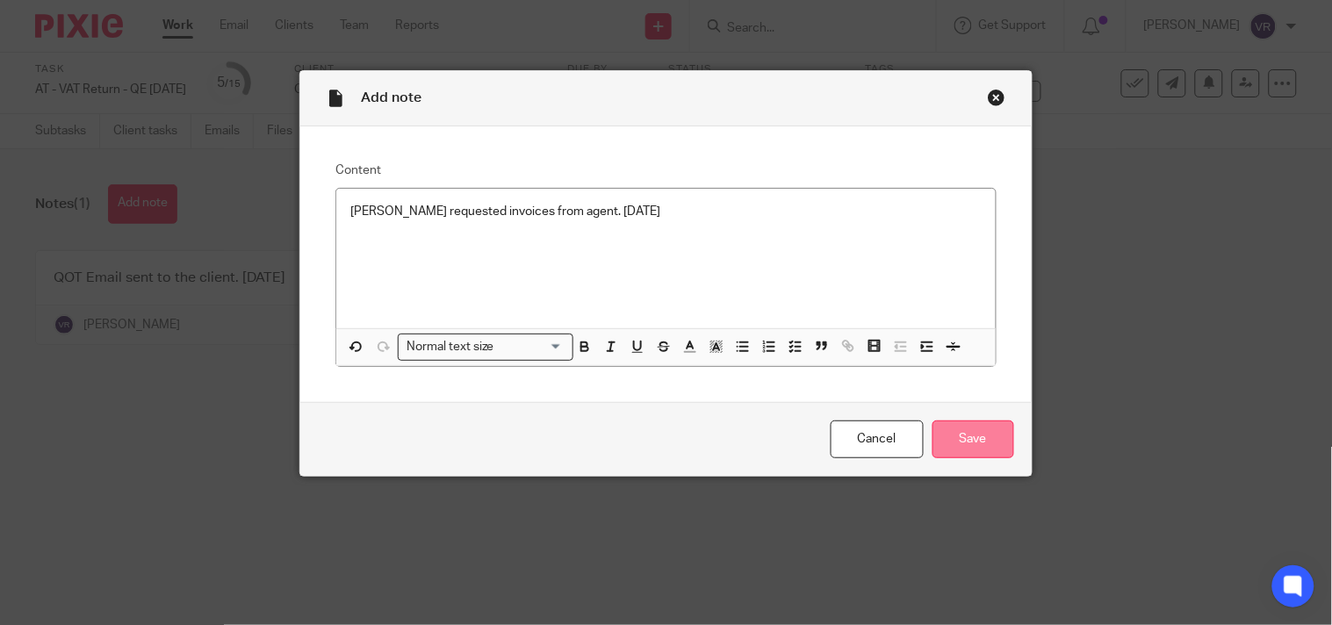
click at [995, 446] on input "Save" at bounding box center [974, 440] width 82 height 38
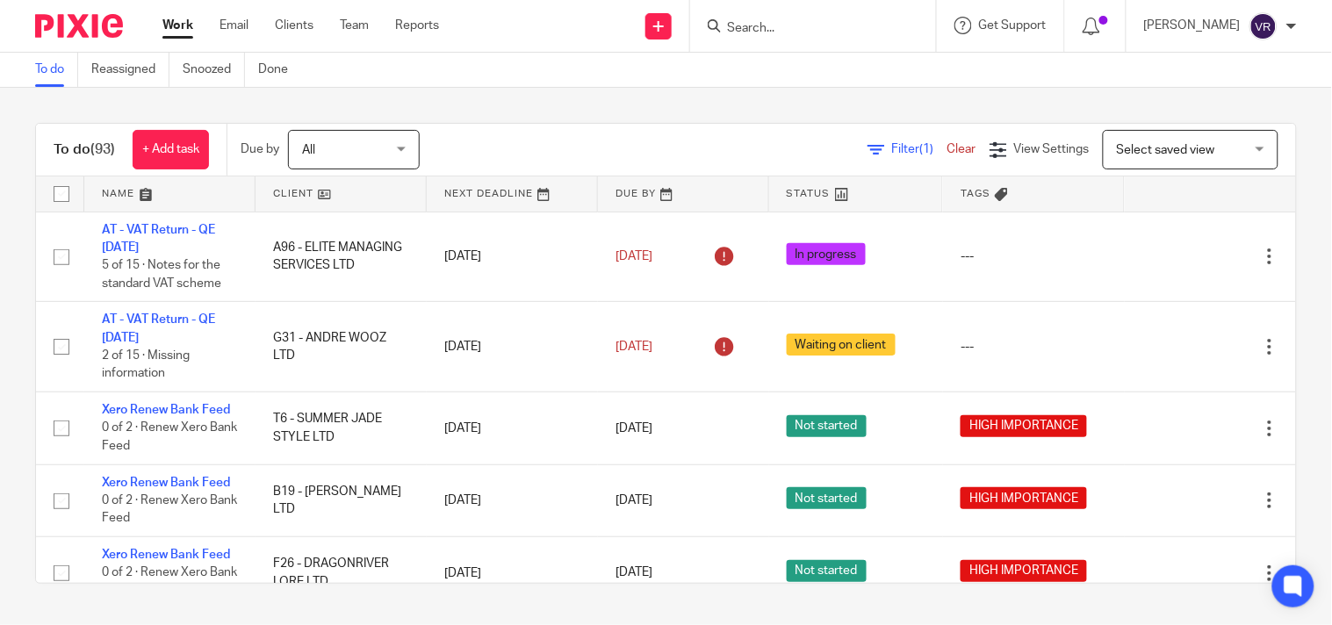
click at [892, 149] on span "Filter (1)" at bounding box center [919, 149] width 55 height 12
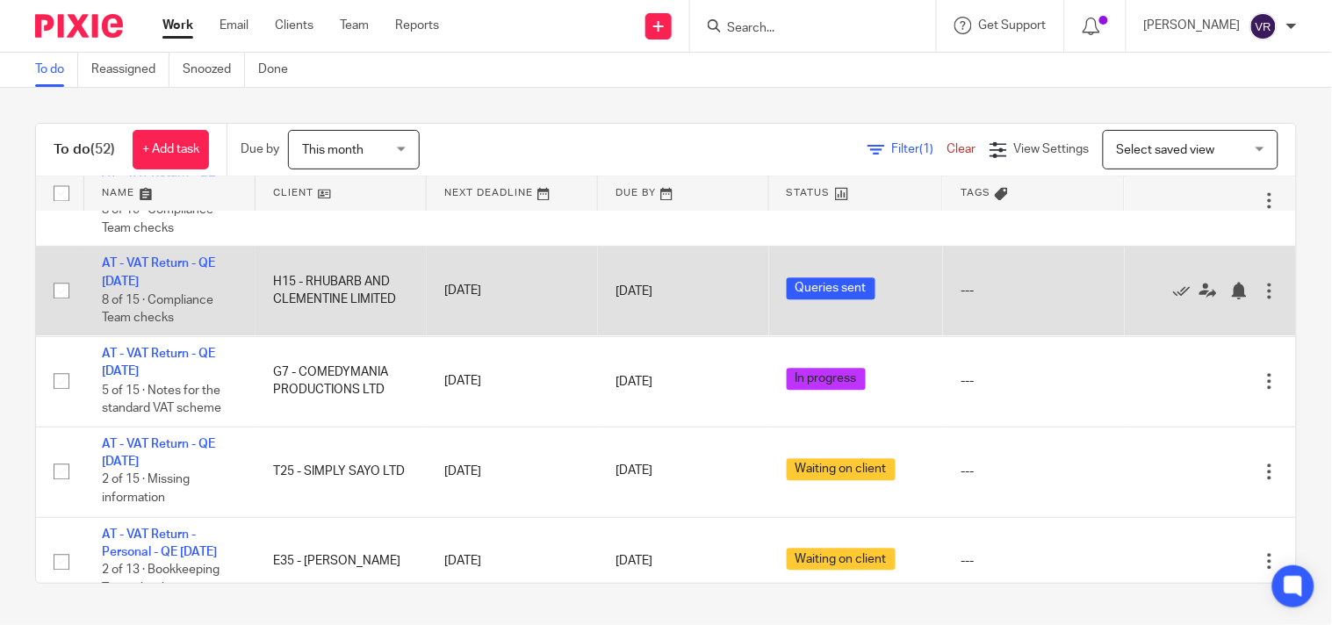
scroll to position [2732, 0]
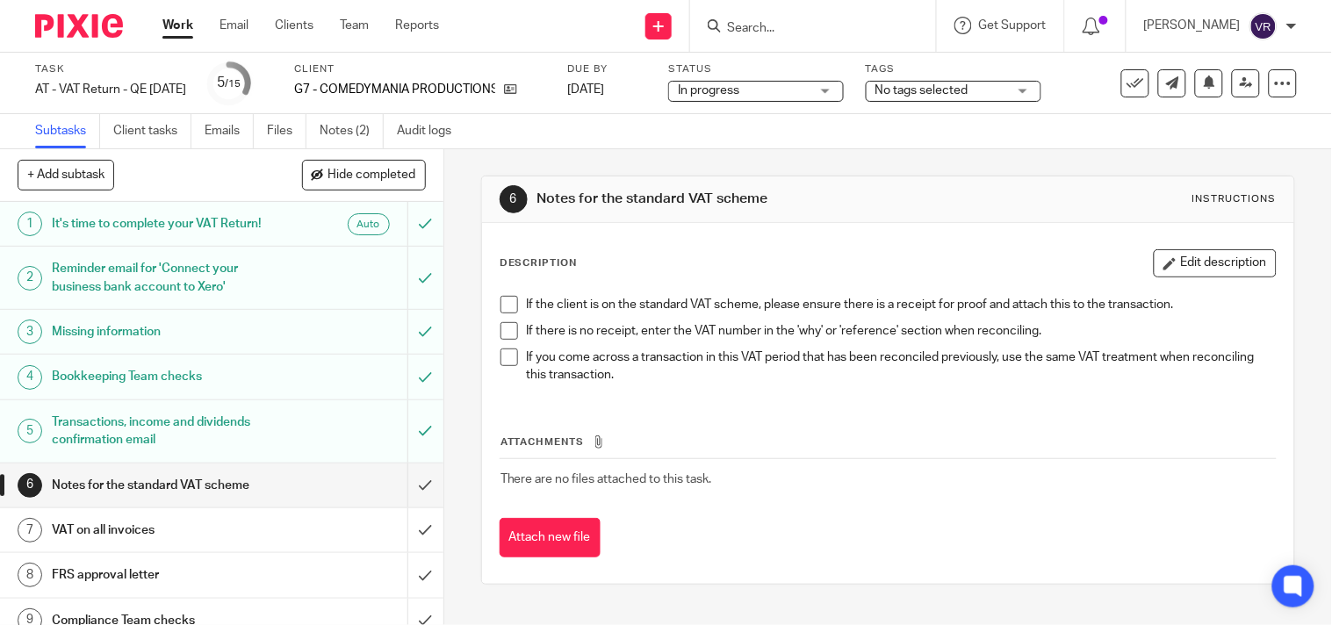
click at [836, 93] on div "In progress In progress" at bounding box center [756, 91] width 176 height 21
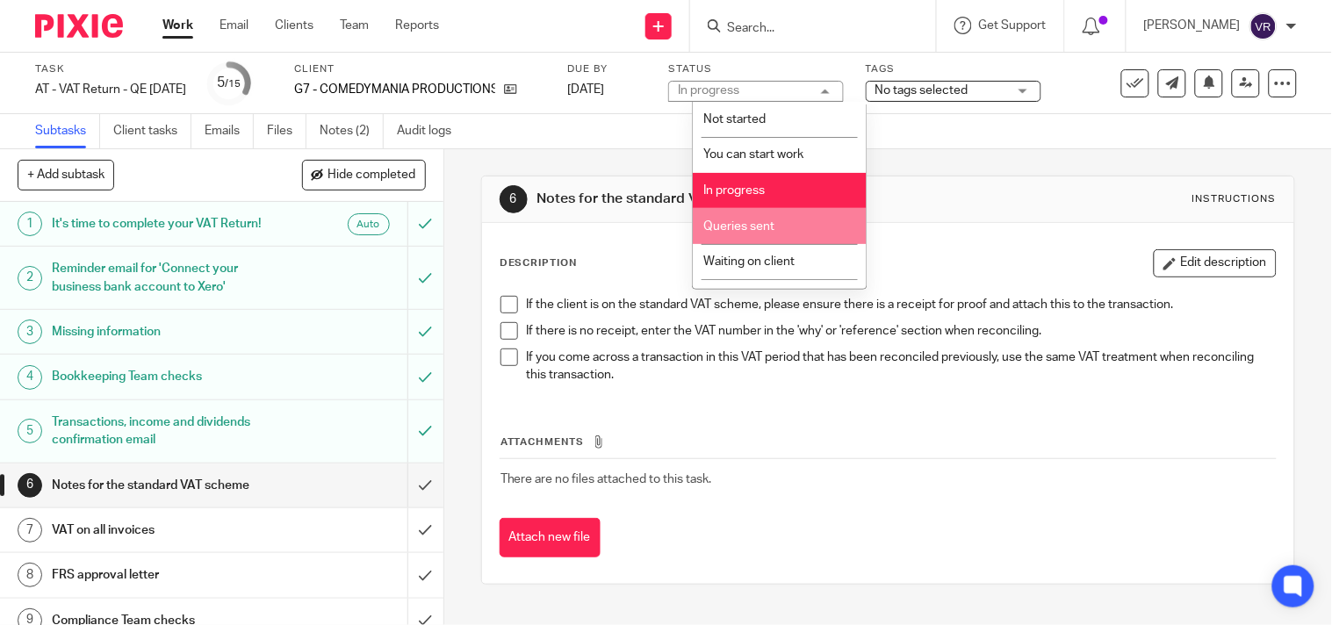
click at [776, 232] on li "Queries sent" at bounding box center [780, 226] width 174 height 36
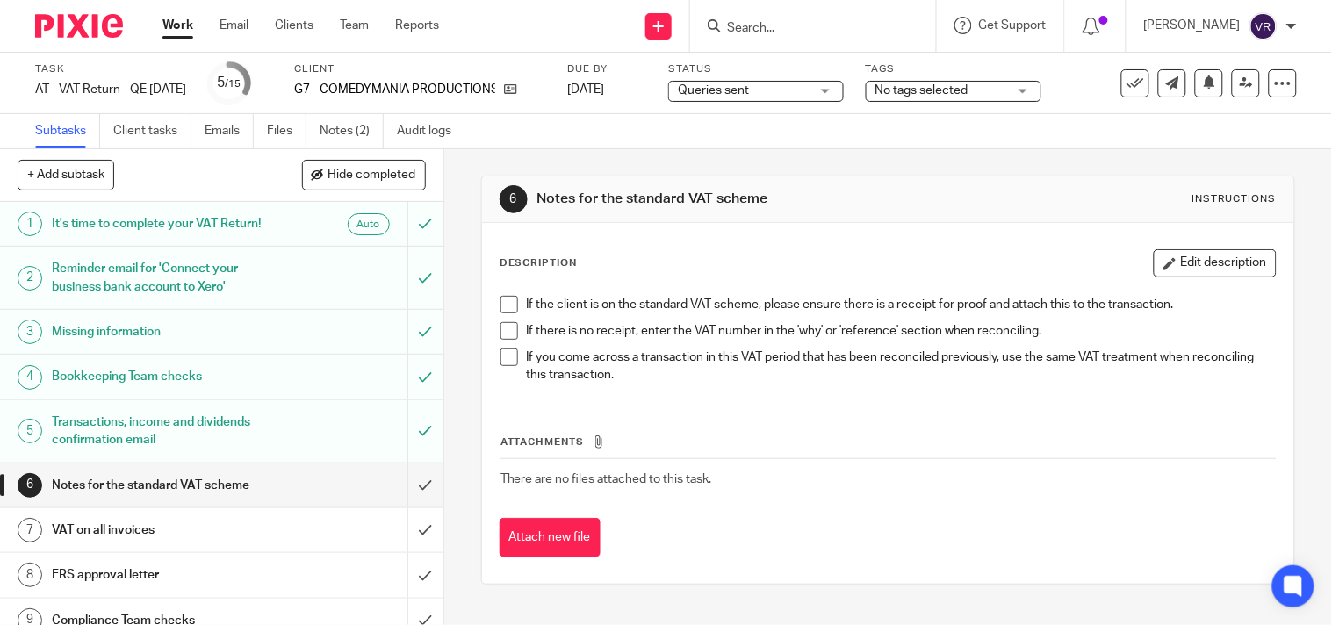
click at [787, 133] on div "Subtasks Client tasks Emails Files Notes (2) Audit logs" at bounding box center [666, 131] width 1332 height 35
drag, startPoint x: 347, startPoint y: 89, endPoint x: 531, endPoint y: 103, distance: 185.0
click at [525, 100] on div "Client G7 - COMEDYMANIA PRODUCTIONS LTD" at bounding box center [419, 83] width 251 height 42
copy div "COMEDYMANIA PRODUCTIONS LTD"
